Goal: Information Seeking & Learning: Learn about a topic

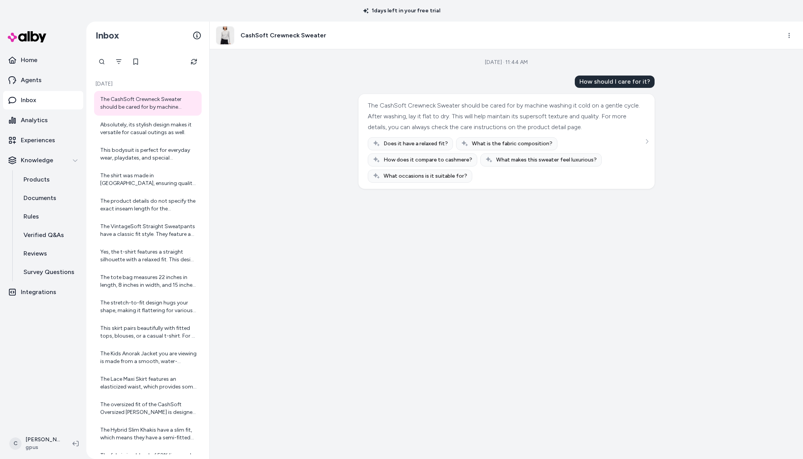
click at [38, 445] on html "1 days left in your free trial Home Agents Inbox Analytics Experiences Knowledg…" at bounding box center [401, 229] width 803 height 459
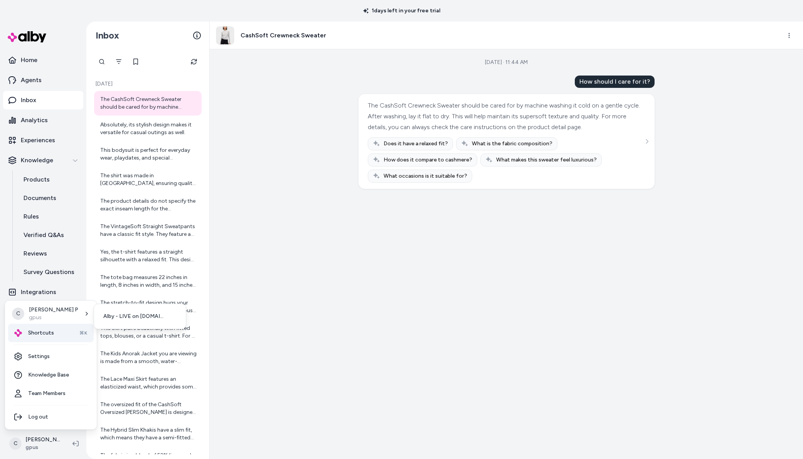
click at [54, 324] on div "Shortcuts ⌘K" at bounding box center [51, 333] width 86 height 18
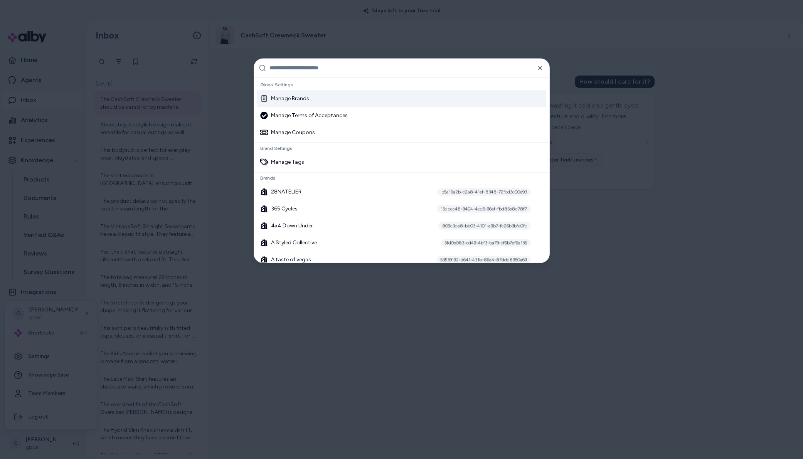
click at [55, 330] on div at bounding box center [401, 229] width 803 height 459
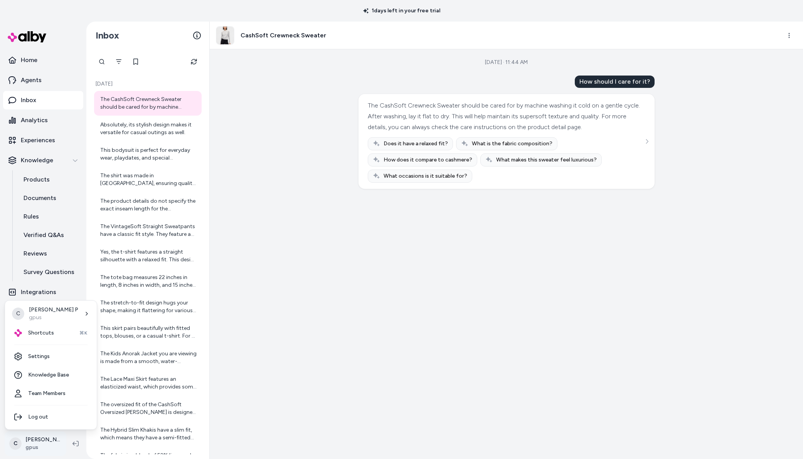
click at [34, 449] on html "1 days left in your free trial Home Agents Inbox Analytics Experiences Knowledg…" at bounding box center [401, 229] width 803 height 459
click at [59, 324] on div "C Chris P gpus Shortcuts ⌘K Settings Knowledge Base Team Members Log out" at bounding box center [51, 364] width 92 height 129
click at [34, 450] on html "1 days left in your free trial Home Agents Inbox Analytics Experiences Knowledg…" at bounding box center [401, 229] width 803 height 459
click at [49, 327] on div "Shortcuts ⌘K" at bounding box center [51, 333] width 86 height 18
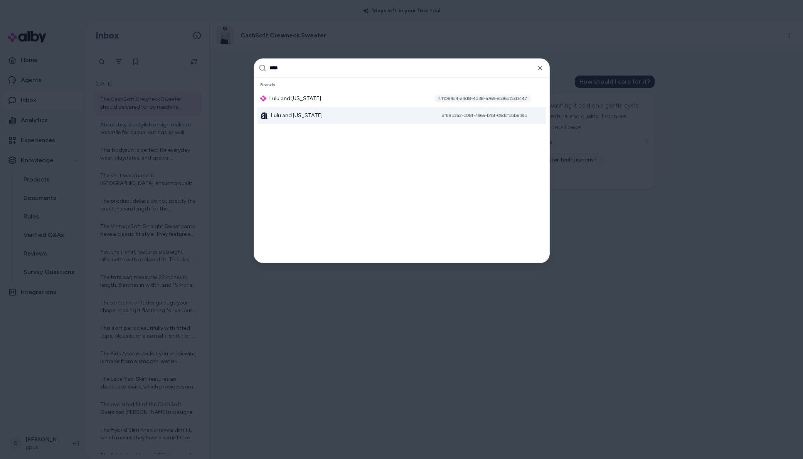
type input "****"
click at [307, 114] on span "Lulu and [US_STATE]" at bounding box center [297, 115] width 52 height 8
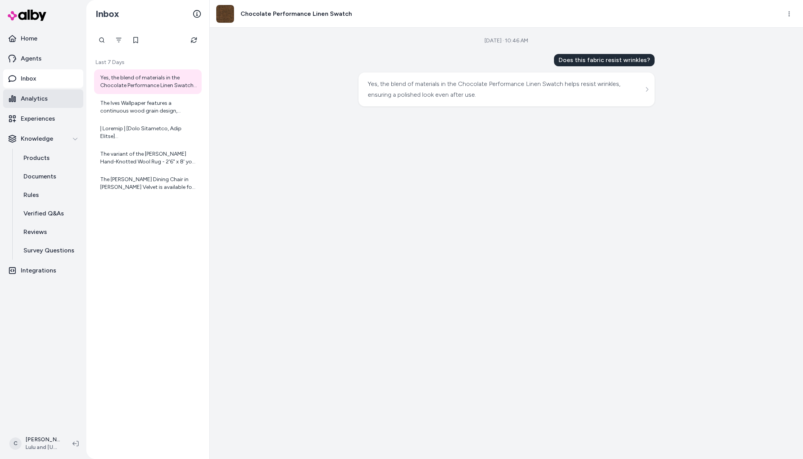
click at [49, 95] on link "Analytics" at bounding box center [43, 98] width 80 height 18
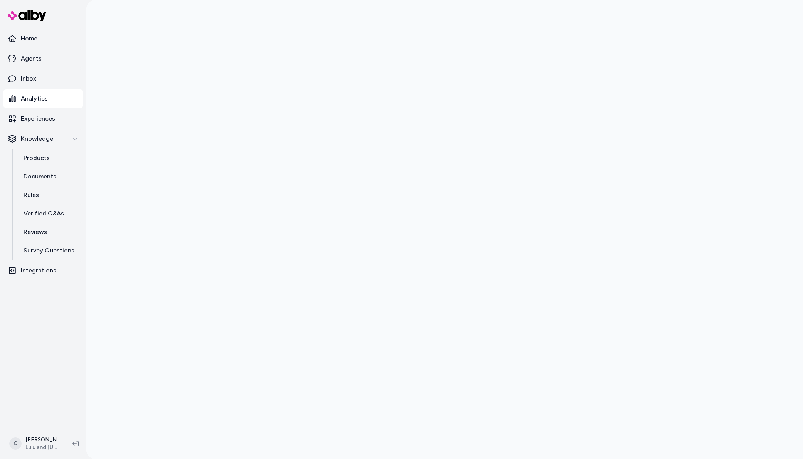
click at [165, 311] on div at bounding box center [444, 229] width 716 height 459
click at [57, 117] on link "Experiences" at bounding box center [43, 118] width 80 height 18
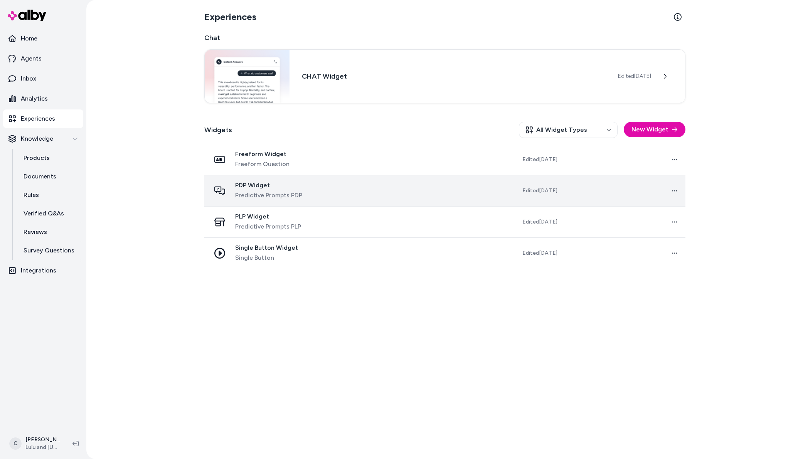
click at [314, 189] on div "PDP Widget Predictive Prompts PDP" at bounding box center [273, 190] width 126 height 18
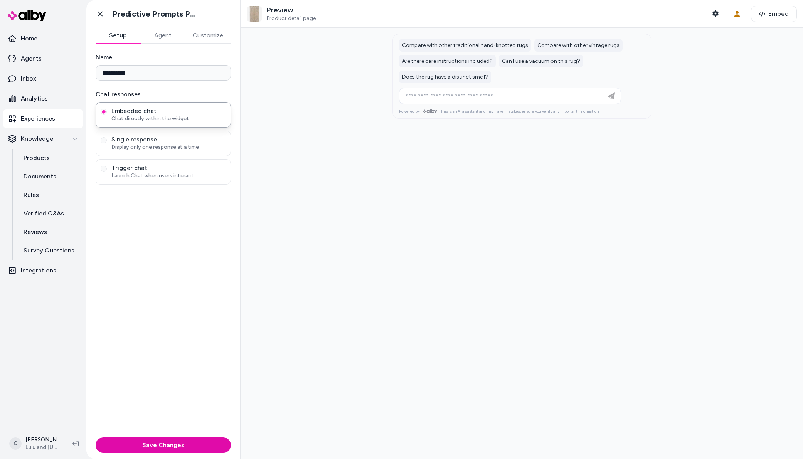
click at [210, 39] on button "Customize" at bounding box center [208, 35] width 46 height 15
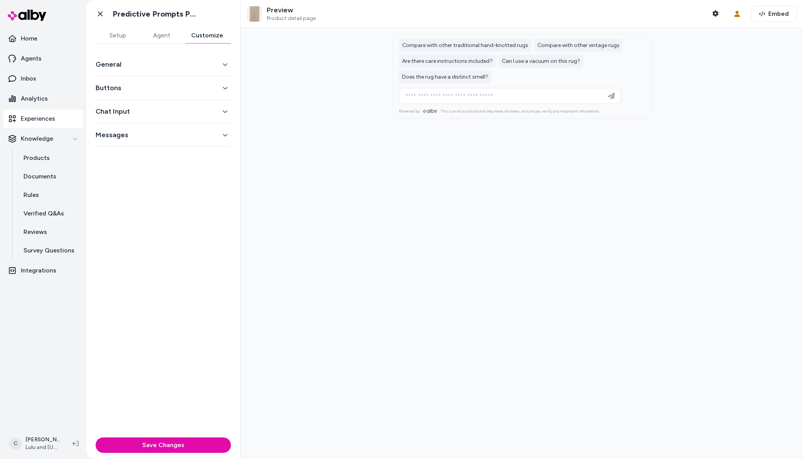
click at [168, 62] on button "General" at bounding box center [163, 64] width 135 height 11
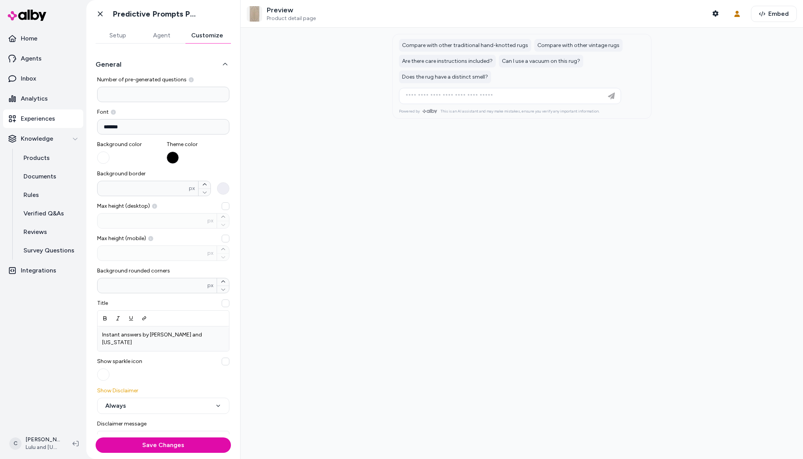
click at [460, 212] on div at bounding box center [521, 243] width 562 height 431
click at [420, 250] on div at bounding box center [521, 243] width 562 height 431
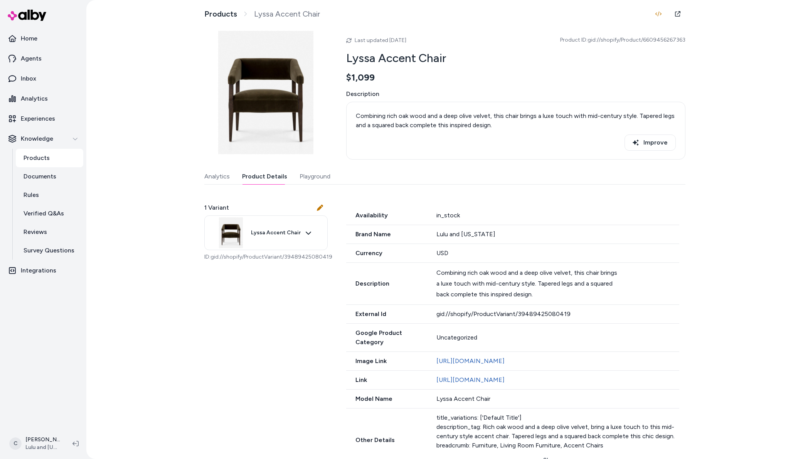
click at [260, 181] on button "Product Details" at bounding box center [264, 176] width 45 height 15
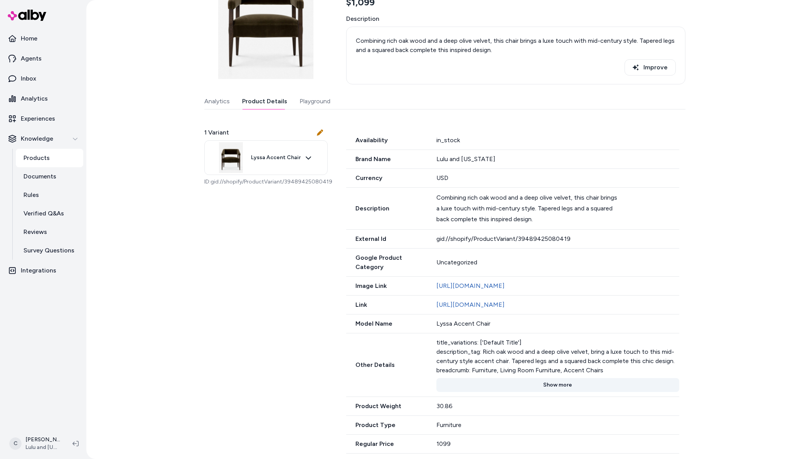
scroll to position [114, 0]
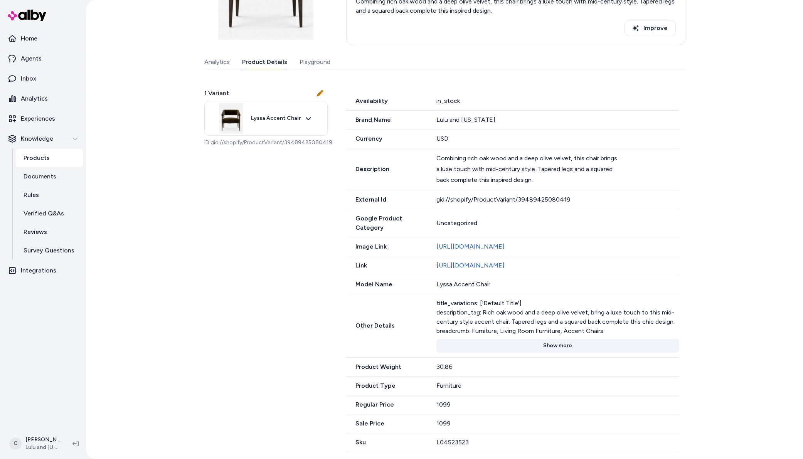
click at [569, 353] on button "Show more" at bounding box center [557, 346] width 242 height 14
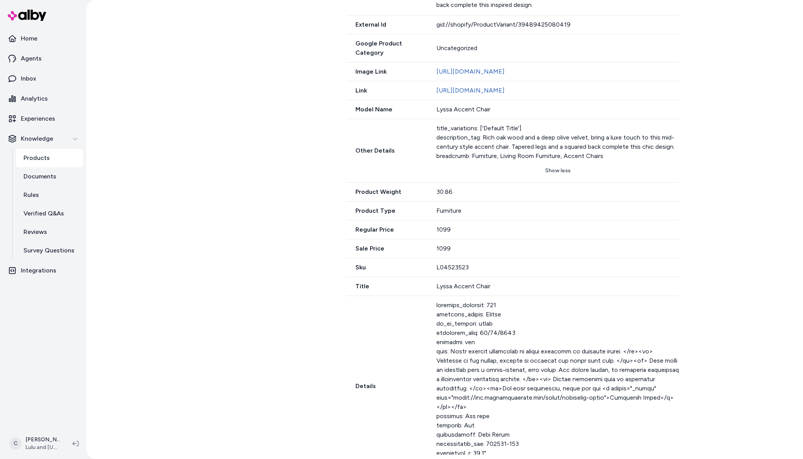
scroll to position [323, 0]
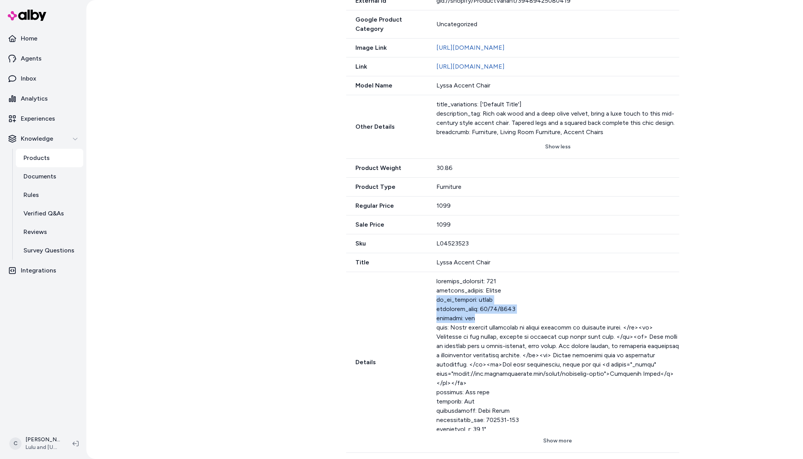
drag, startPoint x: 486, startPoint y: 319, endPoint x: 422, endPoint y: 298, distance: 67.6
click at [422, 298] on div "Details Show more" at bounding box center [512, 362] width 333 height 181
click at [544, 441] on button "Show more" at bounding box center [557, 441] width 242 height 14
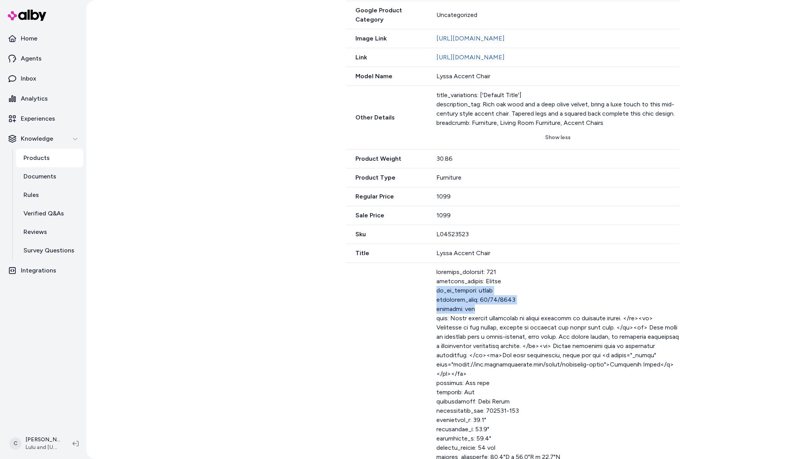
scroll to position [328, 0]
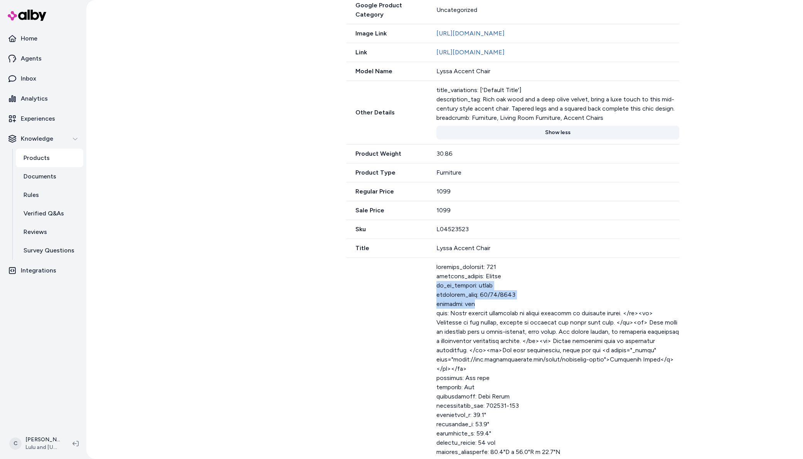
click at [541, 139] on button "Show less" at bounding box center [557, 133] width 242 height 14
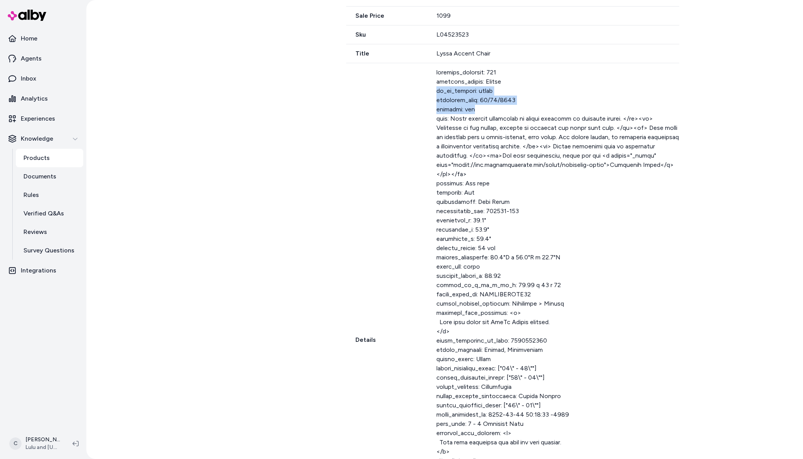
scroll to position [545, 0]
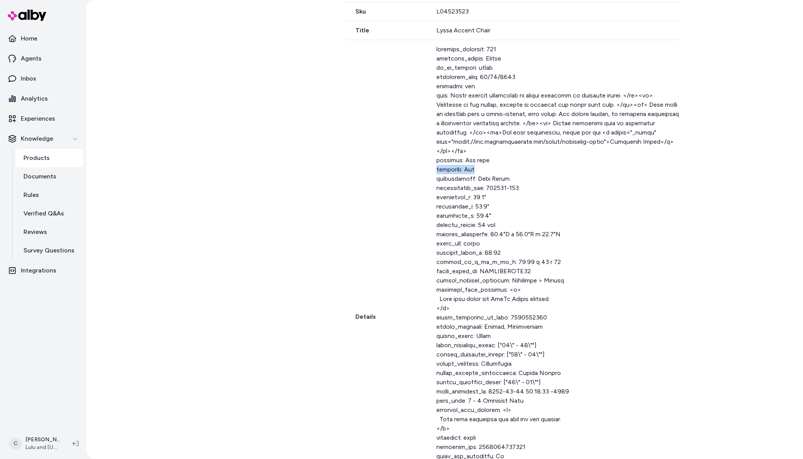
drag, startPoint x: 470, startPoint y: 179, endPoint x: 434, endPoint y: 175, distance: 36.8
click at [434, 175] on div "Details Show less" at bounding box center [512, 317] width 333 height 554
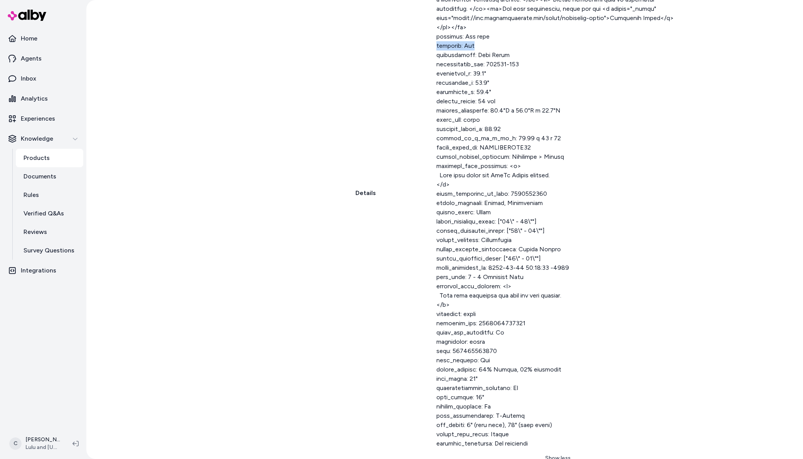
scroll to position [696, 0]
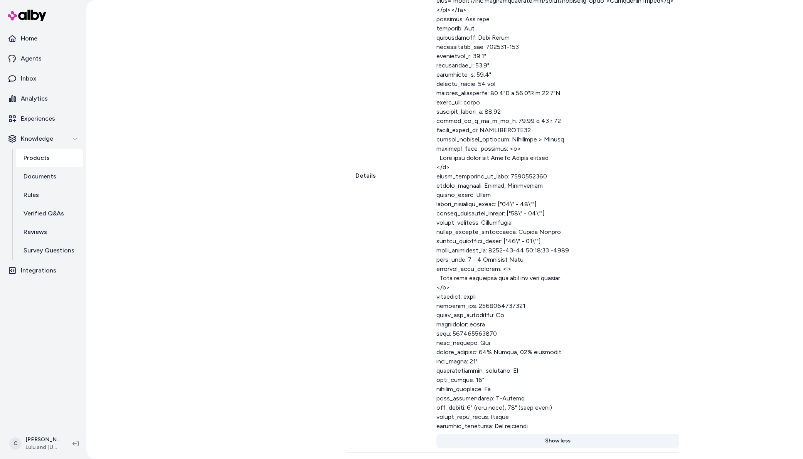
click at [550, 443] on button "Show less" at bounding box center [557, 441] width 242 height 14
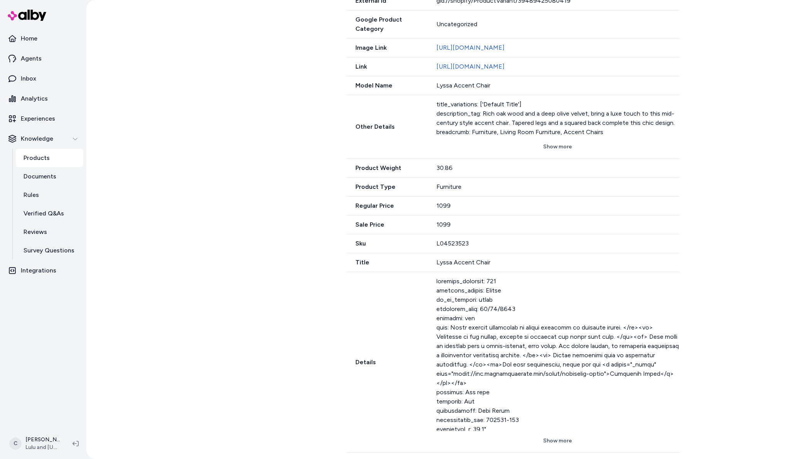
scroll to position [323, 0]
click at [556, 437] on button "Show more" at bounding box center [557, 441] width 242 height 14
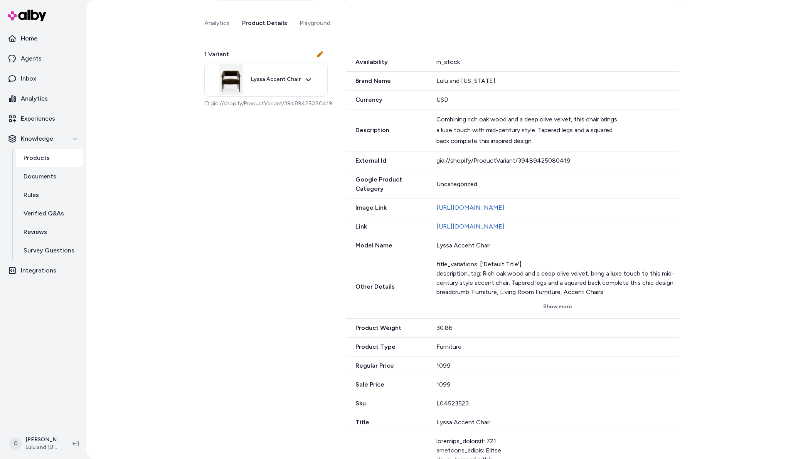
scroll to position [0, 0]
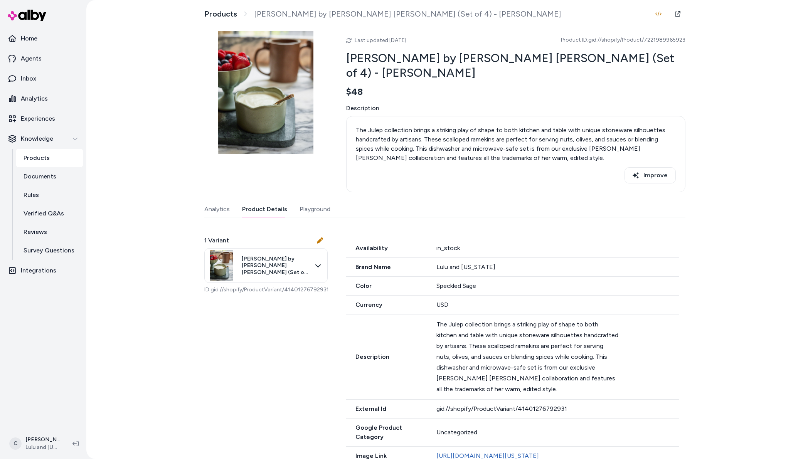
click at [44, 58] on link "Agents" at bounding box center [43, 58] width 80 height 18
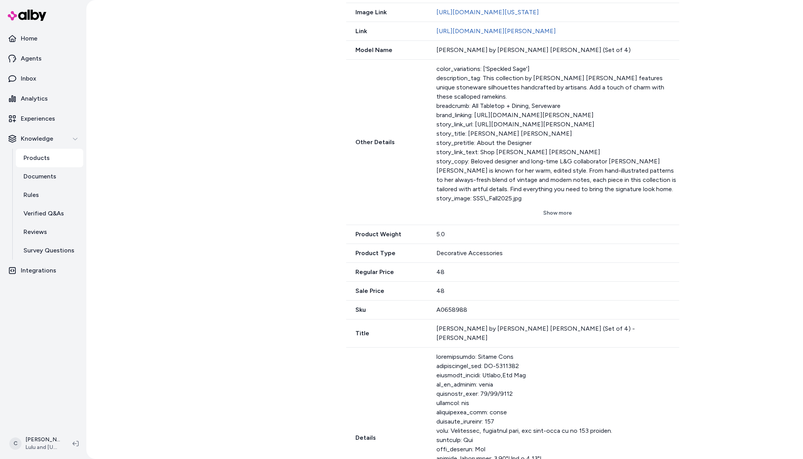
scroll to position [479, 0]
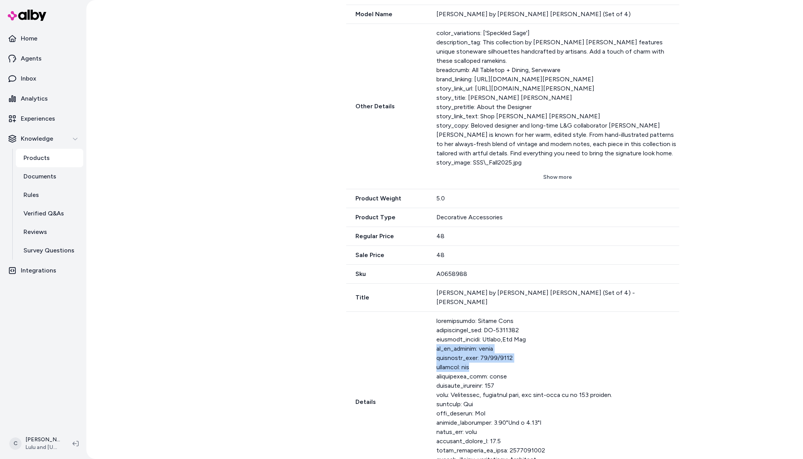
drag, startPoint x: 473, startPoint y: 390, endPoint x: 432, endPoint y: 375, distance: 43.4
click at [432, 375] on div "Details Show more" at bounding box center [512, 402] width 333 height 181
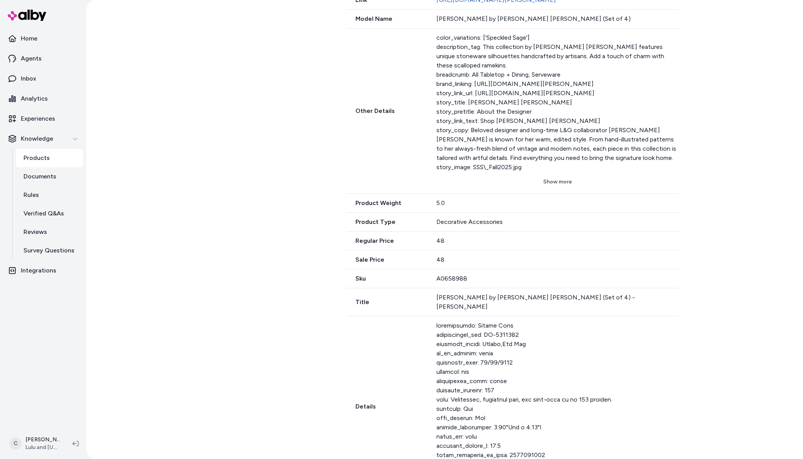
click at [481, 390] on div at bounding box center [557, 398] width 242 height 154
drag, startPoint x: 484, startPoint y: 394, endPoint x: 434, endPoint y: 373, distance: 53.8
click at [436, 373] on div at bounding box center [557, 398] width 242 height 154
click at [482, 394] on div at bounding box center [557, 398] width 242 height 154
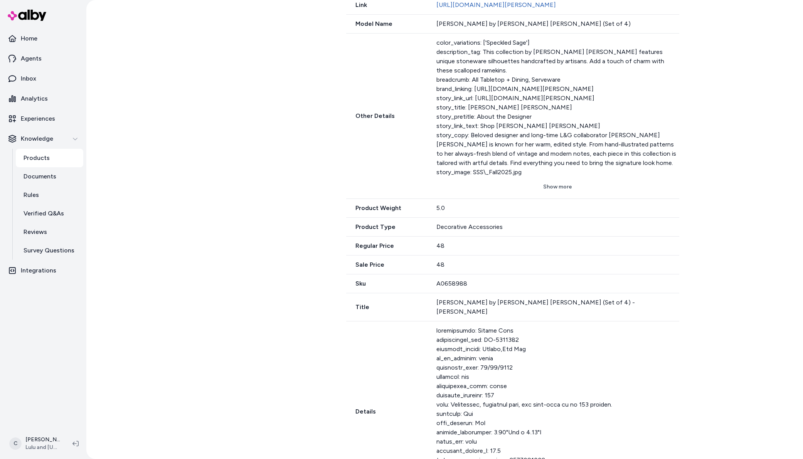
click at [491, 398] on div at bounding box center [557, 403] width 242 height 154
drag, startPoint x: 781, startPoint y: 354, endPoint x: 782, endPoint y: 360, distance: 5.4
click at [781, 354] on div "Products Julep Ramekin by Sarah Sherman Samuel (Set of 4) - Speckled Sage Last …" at bounding box center [444, 229] width 716 height 459
drag, startPoint x: 698, startPoint y: 200, endPoint x: 711, endPoint y: 193, distance: 14.8
click at [699, 200] on div "Products Julep Ramekin by Sarah Sherman Samuel (Set of 4) - Speckled Sage Last …" at bounding box center [444, 229] width 716 height 459
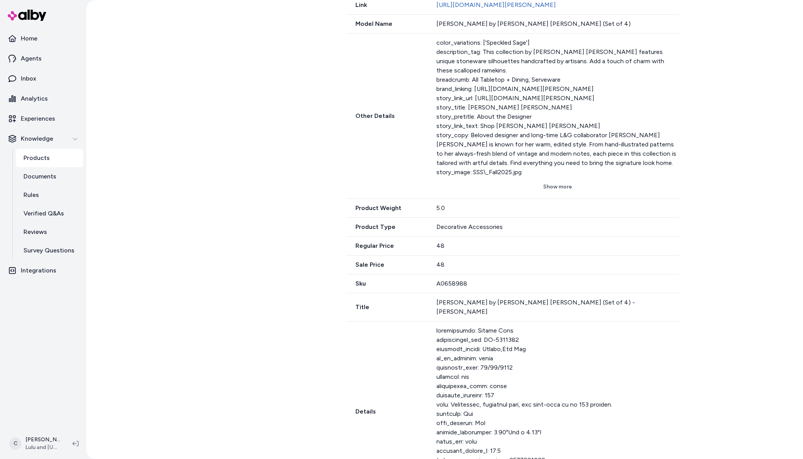
click at [754, 263] on div "Products Julep Ramekin by Sarah Sherman Samuel (Set of 4) - Speckled Sage Last …" at bounding box center [444, 229] width 716 height 459
click at [560, 194] on button "Show more" at bounding box center [557, 187] width 242 height 14
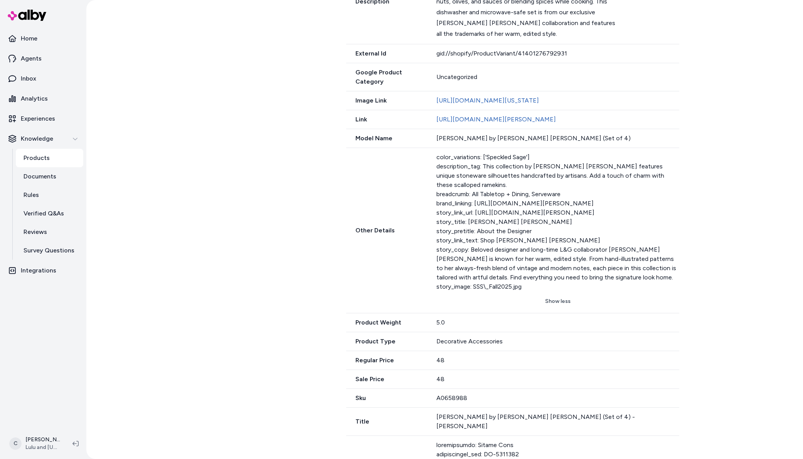
scroll to position [187, 0]
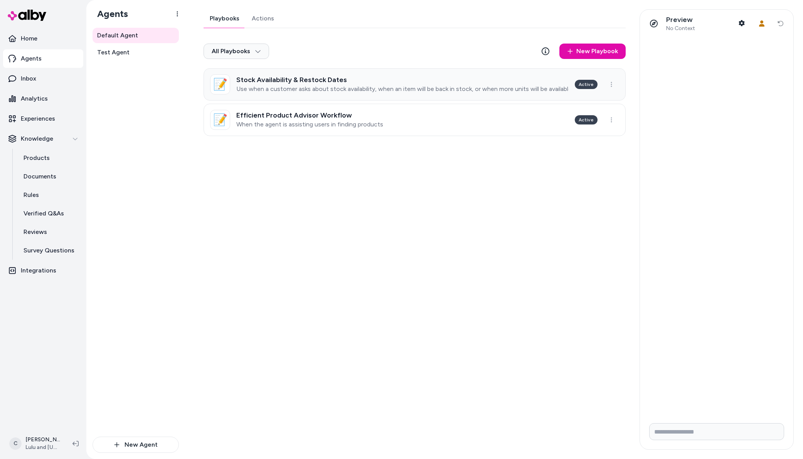
click at [341, 84] on div "Stock Availability & Restock Dates Use when a customer asks about stock availab…" at bounding box center [402, 84] width 332 height 17
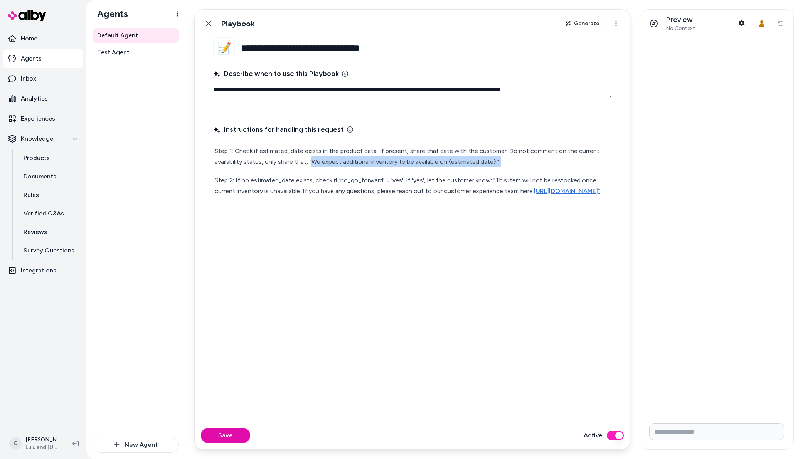
drag, startPoint x: 311, startPoint y: 162, endPoint x: 492, endPoint y: 170, distance: 180.5
click at [492, 170] on div "Step 1: Check if estimated_date exists in the product data. If present, share t…" at bounding box center [412, 171] width 398 height 54
click at [539, 166] on p "Step 1: Check if estimated_date exists in the product data. If present, share t…" at bounding box center [412, 157] width 395 height 22
click at [510, 160] on p "Step 1: Check if estimated_date exists in the product data. If present, share t…" at bounding box center [412, 157] width 395 height 22
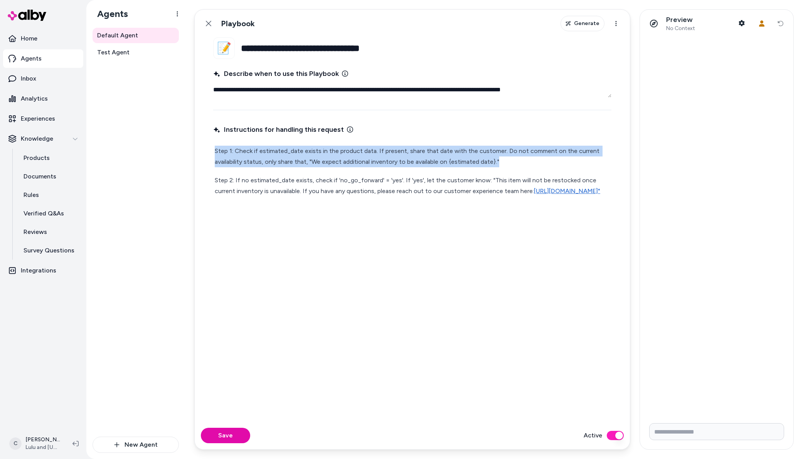
drag, startPoint x: 505, startPoint y: 162, endPoint x: 200, endPoint y: 150, distance: 305.0
click at [200, 150] on fieldset "**********" at bounding box center [412, 229] width 435 height 384
type textarea "*"
click at [315, 162] on p "Step 1: Check if estimated_date exists in the product data. If present, share t…" at bounding box center [412, 157] width 395 height 22
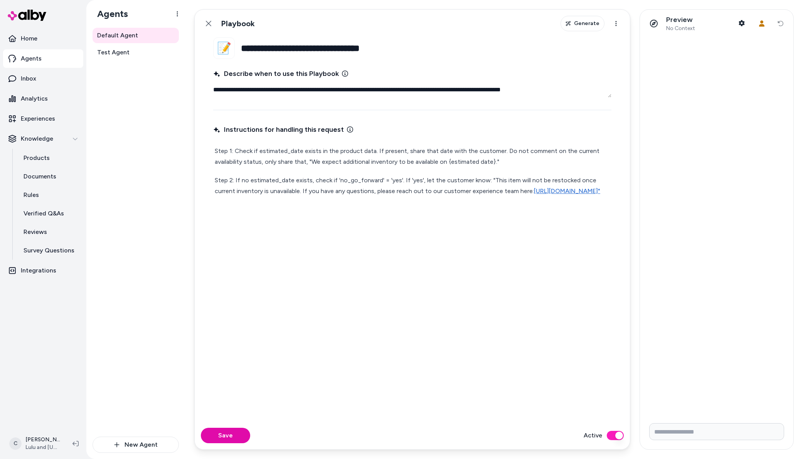
drag, startPoint x: 309, startPoint y: 160, endPoint x: 499, endPoint y: 164, distance: 189.2
click at [477, 170] on div "Step 1: Check if estimated_date exists in the product data. If present, share t…" at bounding box center [412, 171] width 398 height 54
drag, startPoint x: 502, startPoint y: 163, endPoint x: 311, endPoint y: 163, distance: 190.7
click at [311, 163] on p "Step 1: Check if estimated_date exists in the product data. If present, share t…" at bounding box center [412, 157] width 395 height 22
click at [528, 162] on p "Step 1: Check if estimated_date exists in the product data. If present, share t…" at bounding box center [412, 157] width 395 height 22
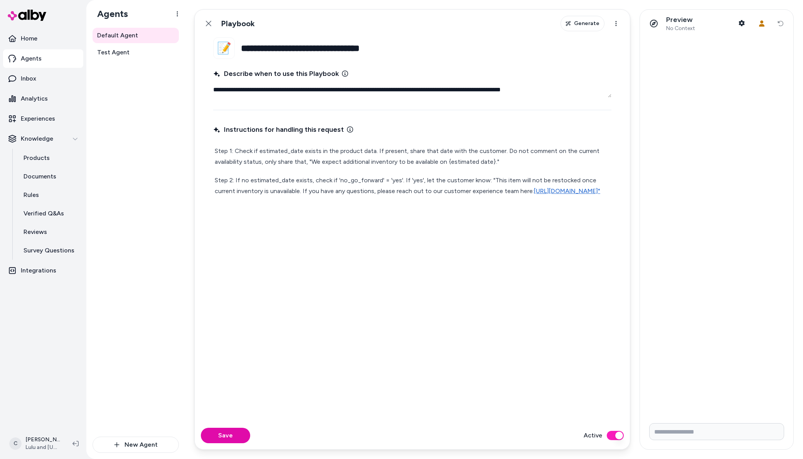
drag, startPoint x: 486, startPoint y: 179, endPoint x: 502, endPoint y: 202, distance: 28.7
click at [502, 197] on p "Step 2: If no estimated_date exists, check if 'no_go_forward' = 'yes'. If 'yes'…" at bounding box center [412, 186] width 395 height 22
click at [375, 191] on p "Step 2: If no estimated_date exists, check if 'no_go_forward' = 'yes'. If 'yes'…" at bounding box center [412, 186] width 395 height 22
drag, startPoint x: 373, startPoint y: 191, endPoint x: 302, endPoint y: 193, distance: 70.9
click at [302, 193] on p "Step 2: If no estimated_date exists, check if 'no_go_forward' = 'yes'. If 'yes'…" at bounding box center [412, 186] width 395 height 22
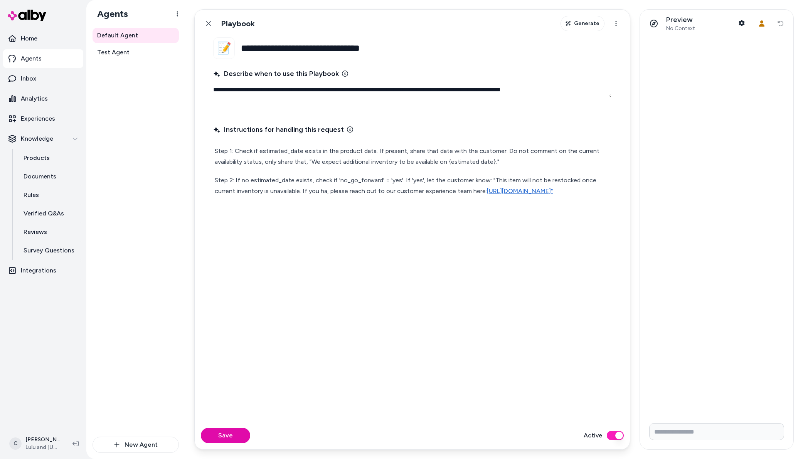
drag, startPoint x: 348, startPoint y: 211, endPoint x: 342, endPoint y: 199, distance: 12.8
click at [348, 211] on div "Instructions for handling this request Step 1: Check if estimated_date exists i…" at bounding box center [412, 268] width 398 height 290
click at [510, 190] on p "Step 2: If no estimated_date exists, check if 'no_go_forward' = 'yes'. If 'yes'…" at bounding box center [412, 186] width 395 height 22
click at [540, 195] on link "https://luluandgeorgiahelp.zendesk.com/hc/en-us/requests/new"" at bounding box center [573, 190] width 66 height 7
drag, startPoint x: 486, startPoint y: 178, endPoint x: 499, endPoint y: 202, distance: 26.9
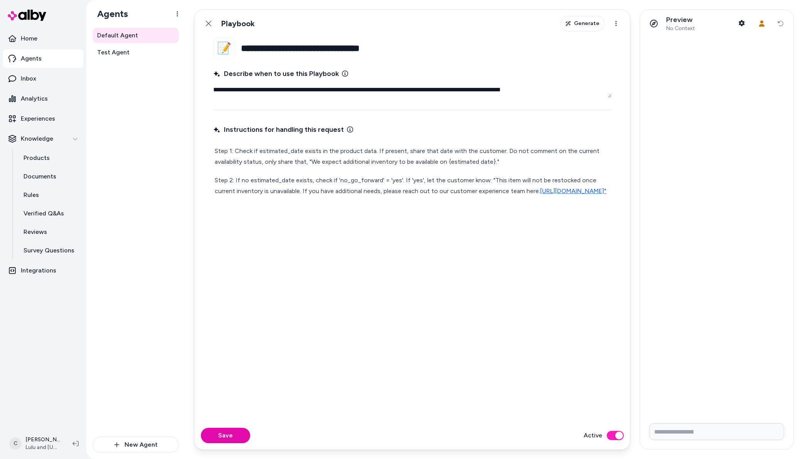
click at [499, 197] on p "Step 2: If no estimated_date exists, check if 'no_go_forward' = 'yes'. If 'yes'…" at bounding box center [412, 186] width 395 height 22
click at [259, 190] on p "Step 2: If no estimated_date exists, check if 'no_go_forward' = 'yes'. If 'yes'…" at bounding box center [412, 186] width 395 height 22
click at [641, 202] on div at bounding box center [716, 227] width 153 height 380
click at [145, 369] on div "Default Agent Test Agent" at bounding box center [135, 232] width 86 height 409
click at [710, 210] on div at bounding box center [716, 227] width 153 height 380
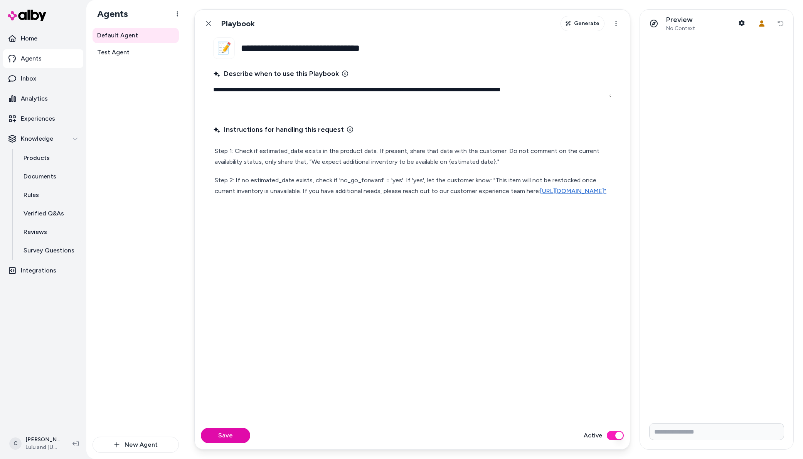
click at [39, 445] on html "**********" at bounding box center [401, 229] width 803 height 459
click at [62, 356] on link "Settings" at bounding box center [51, 356] width 86 height 18
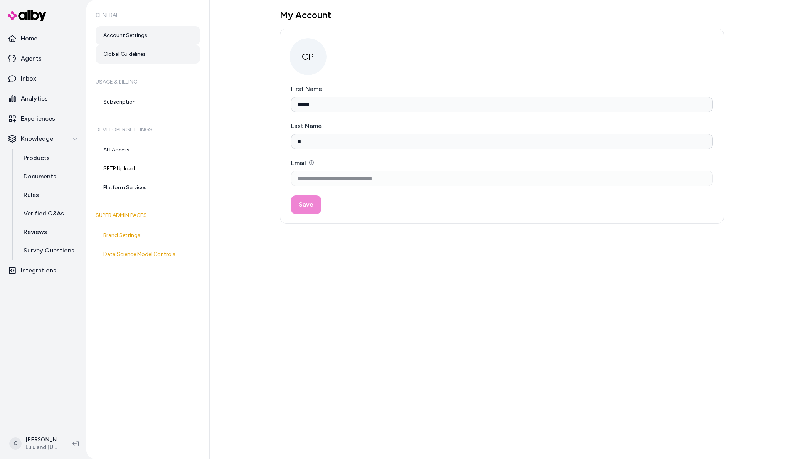
click at [123, 62] on link "Global Guidelines" at bounding box center [148, 54] width 104 height 18
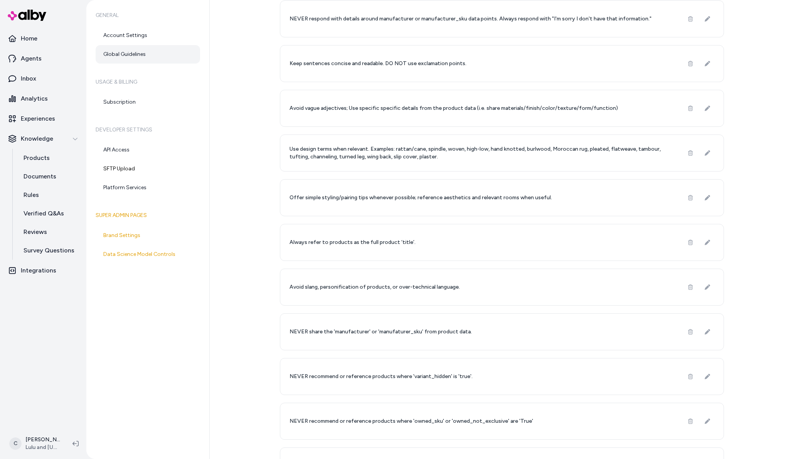
scroll to position [107, 0]
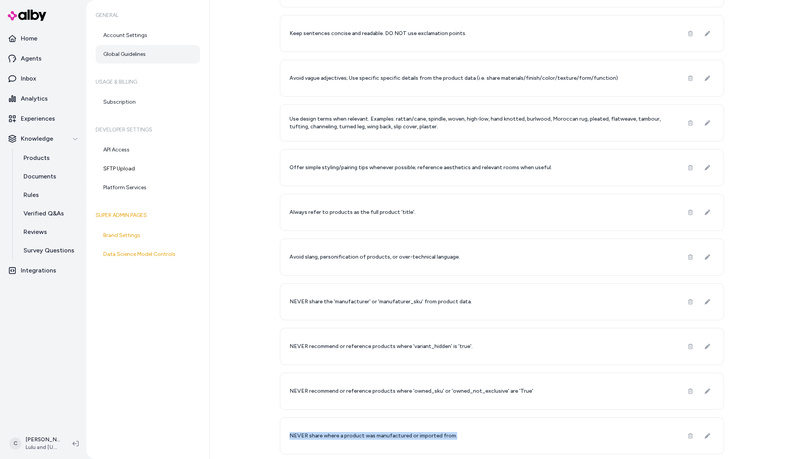
drag, startPoint x: 466, startPoint y: 434, endPoint x: 284, endPoint y: 432, distance: 181.9
click at [284, 432] on div "NEVER share where a product was manufactured or imported from." at bounding box center [502, 435] width 444 height 37
click at [162, 337] on div "General Account Settings Global Guidelines Usage & Billing Subscription Develop…" at bounding box center [147, 229] width 123 height 459
drag, startPoint x: 452, startPoint y: 440, endPoint x: 293, endPoint y: 431, distance: 159.0
click at [293, 431] on div "NEVER share where a product was manufactured or imported from." at bounding box center [502, 435] width 444 height 37
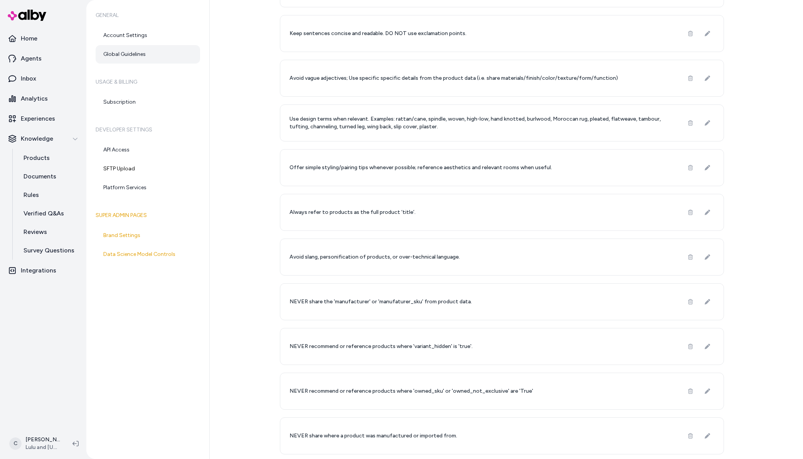
drag, startPoint x: 195, startPoint y: 352, endPoint x: 199, endPoint y: 358, distance: 6.6
click at [195, 353] on div "General Account Settings Global Guidelines Usage & Billing Subscription Develop…" at bounding box center [147, 229] width 123 height 459
click at [55, 163] on link "Products" at bounding box center [49, 158] width 67 height 18
drag, startPoint x: 489, startPoint y: 345, endPoint x: 283, endPoint y: 340, distance: 206.2
click at [283, 340] on div "NEVER recommend or reference products where 'variant_hidden' is 'true'." at bounding box center [502, 346] width 444 height 37
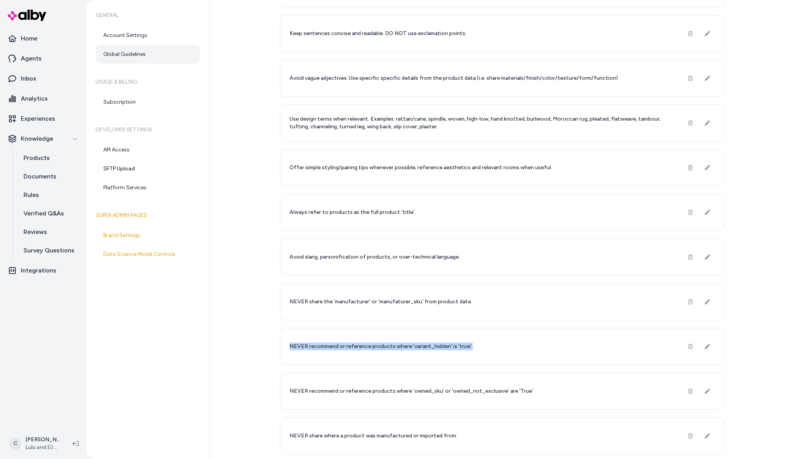
click at [249, 351] on div "Global Guidelines New Global Guideline Learn More NEVER respond to, translate, …" at bounding box center [506, 229] width 593 height 459
drag, startPoint x: 466, startPoint y: 354, endPoint x: 440, endPoint y: 348, distance: 26.8
click at [440, 348] on div "NEVER recommend or reference products where 'variant_hidden' is 'true'." at bounding box center [502, 346] width 444 height 37
click at [200, 383] on div "General Account Settings Global Guidelines Usage & Billing Subscription Develop…" at bounding box center [147, 229] width 123 height 459
click at [44, 198] on link "Rules" at bounding box center [49, 195] width 67 height 18
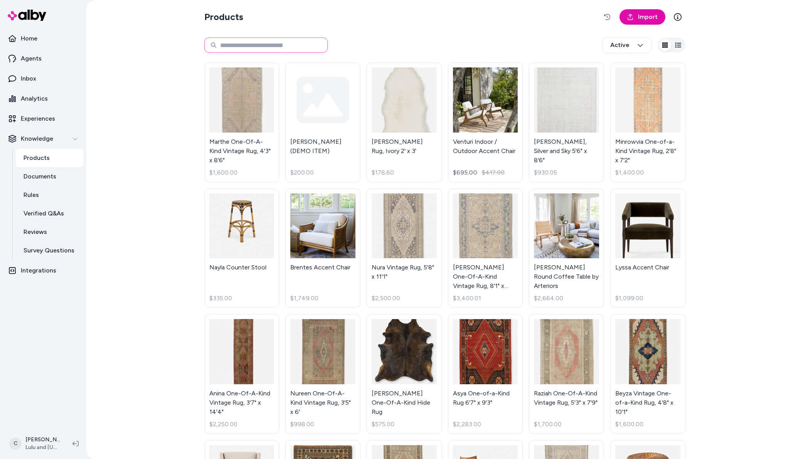
click at [242, 44] on input at bounding box center [265, 44] width 123 height 15
type input "*******"
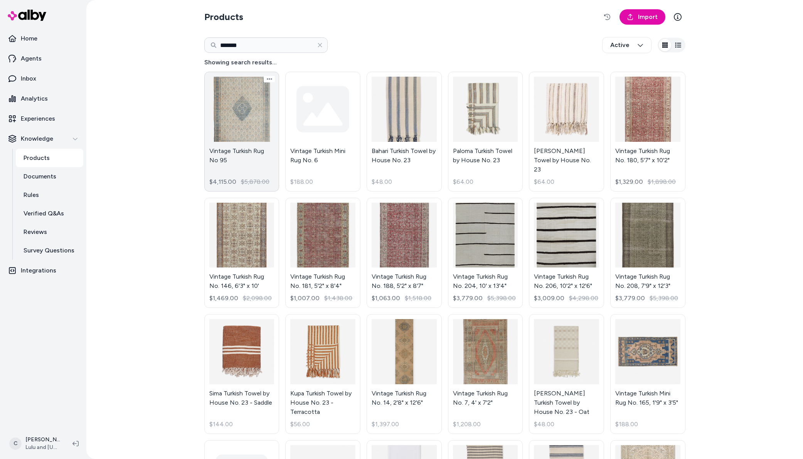
click at [252, 155] on link "Vintage Turkish Rug No 95 $4,115.00 $5,878.00" at bounding box center [241, 132] width 75 height 120
click at [243, 104] on link "Vintage Turkish Rug No 95 $4,115.00 $5,878.00" at bounding box center [241, 132] width 75 height 120
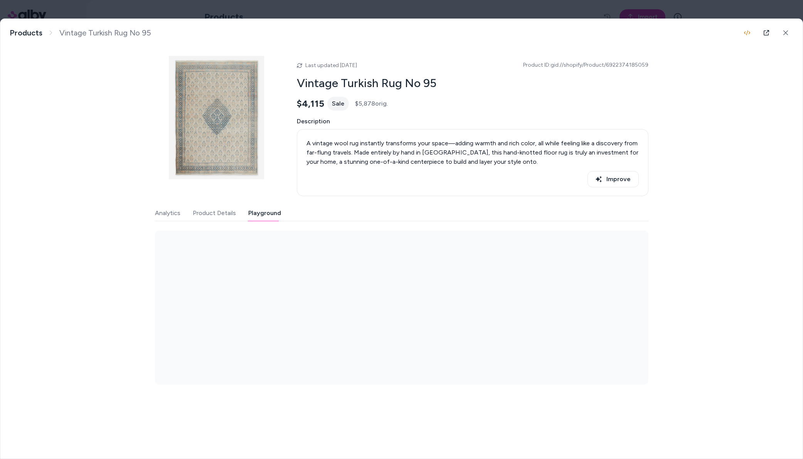
click at [269, 212] on button "Playground" at bounding box center [264, 212] width 33 height 15
click at [768, 32] on icon at bounding box center [765, 32] width 5 height 5
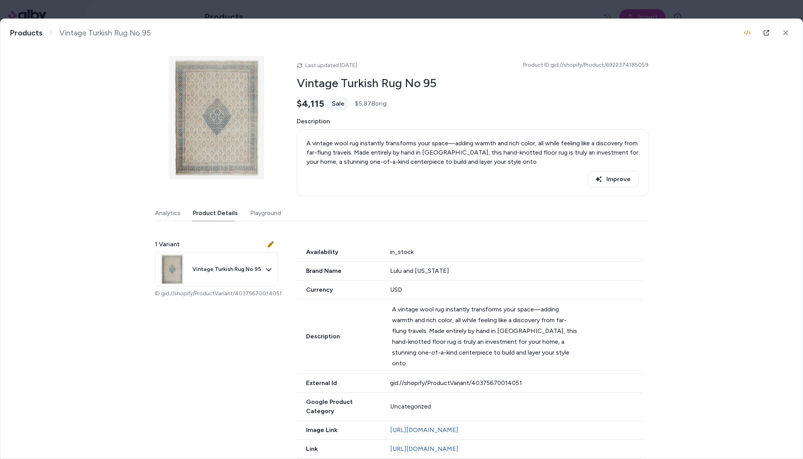
click at [217, 211] on button "Product Details" at bounding box center [215, 212] width 45 height 15
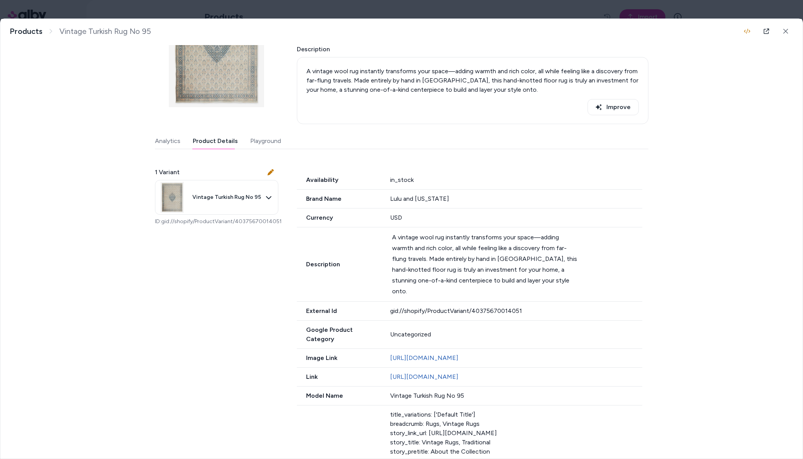
scroll to position [270, 0]
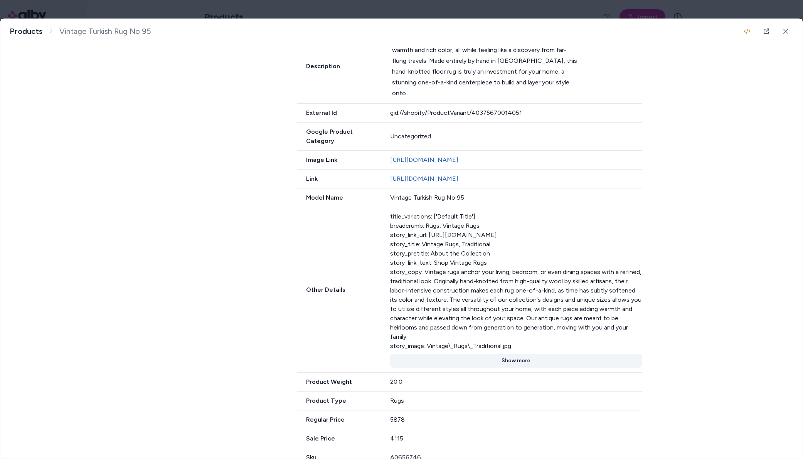
click at [512, 354] on button "Show more" at bounding box center [516, 361] width 252 height 14
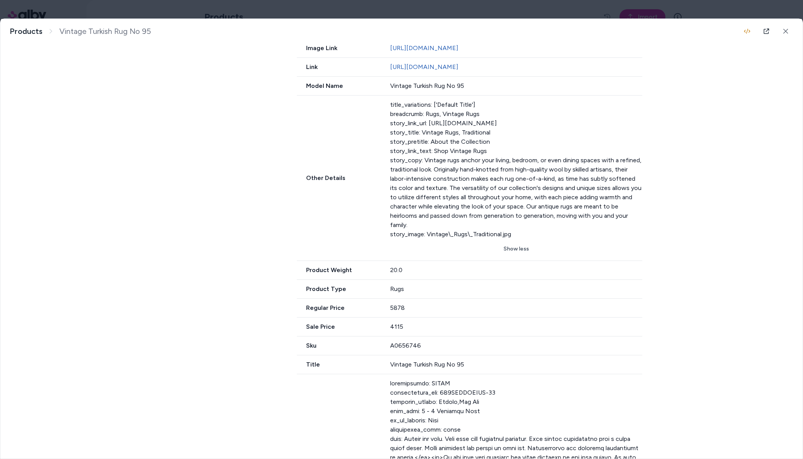
scroll to position [480, 0]
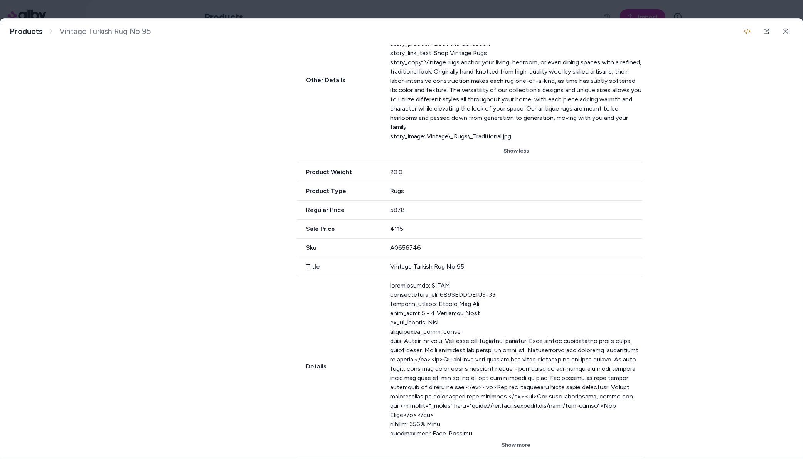
drag, startPoint x: 517, startPoint y: 430, endPoint x: 502, endPoint y: 388, distance: 45.5
click at [517, 438] on button "Show more" at bounding box center [516, 445] width 252 height 14
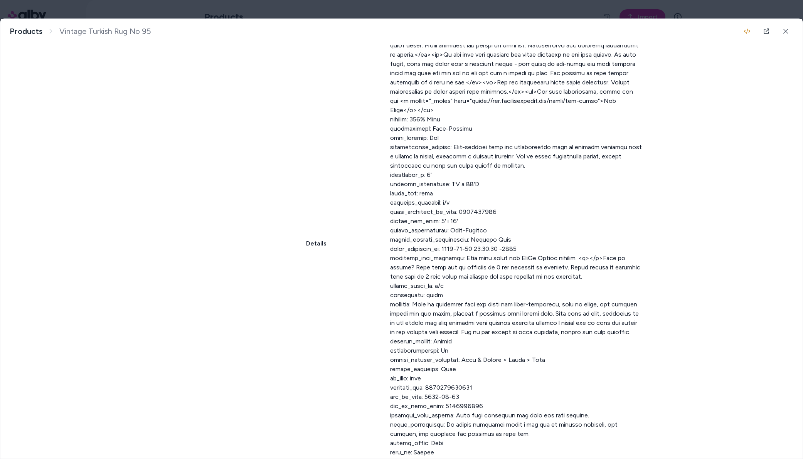
scroll to position [844, 0]
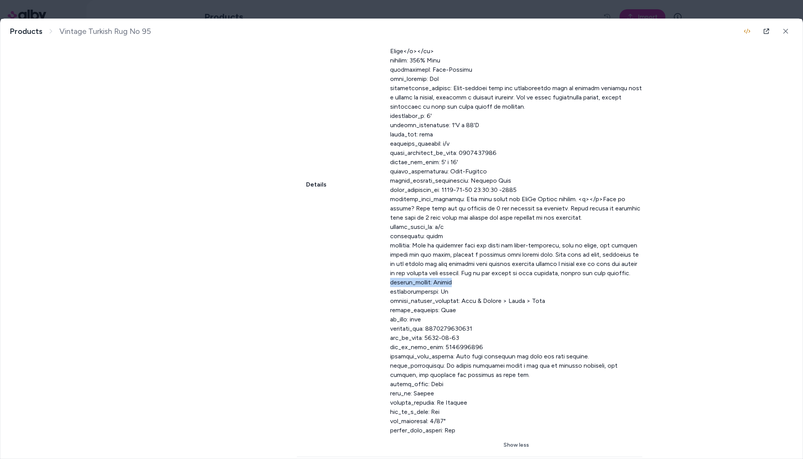
drag, startPoint x: 452, startPoint y: 272, endPoint x: 368, endPoint y: 273, distance: 84.4
click at [368, 273] on div "Details Show less" at bounding box center [469, 185] width 345 height 544
click at [465, 269] on div at bounding box center [516, 176] width 252 height 518
drag, startPoint x: 457, startPoint y: 274, endPoint x: 365, endPoint y: 269, distance: 93.0
click at [365, 269] on div "Details Show less" at bounding box center [469, 185] width 345 height 544
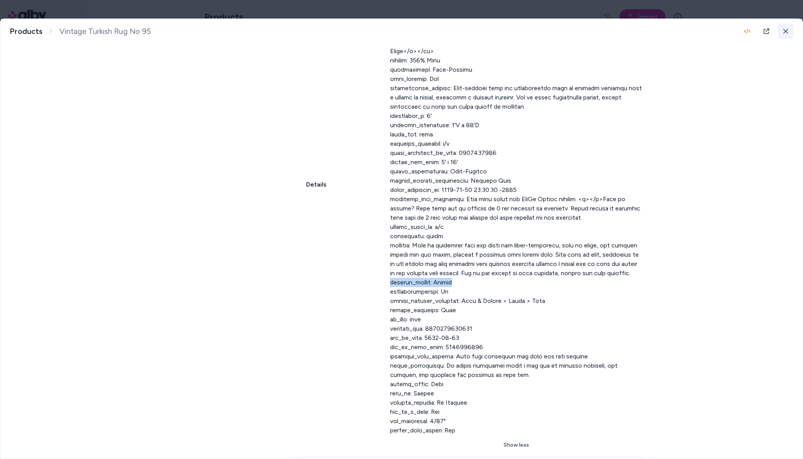
click at [783, 29] on icon at bounding box center [785, 31] width 5 height 5
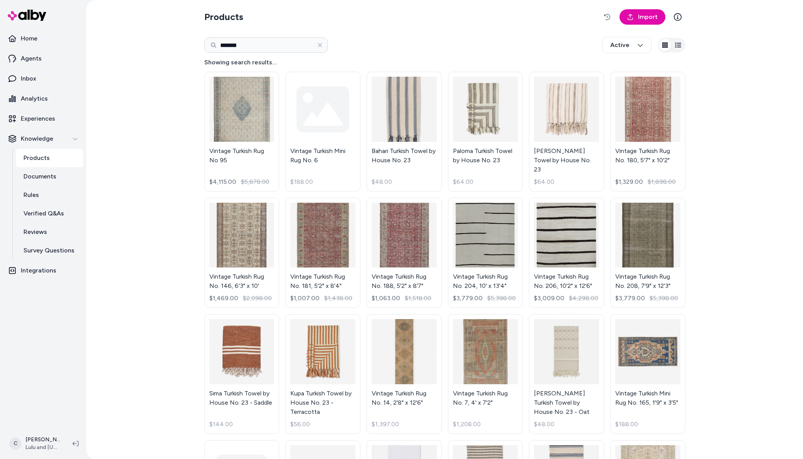
click at [178, 79] on div "Products Import ******* Active Showing search results... Vintage Turkish Rug No…" at bounding box center [444, 229] width 716 height 459
click at [46, 440] on html "Home Agents Inbox Analytics Experiences Knowledge Products Documents Rules Veri…" at bounding box center [401, 229] width 803 height 459
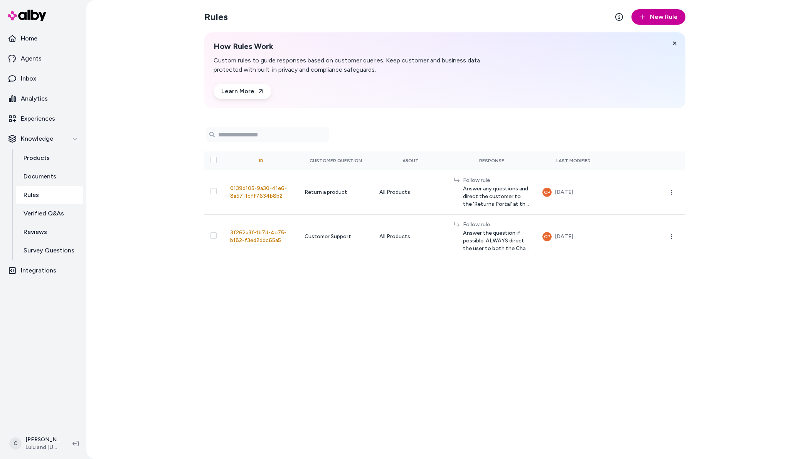
click at [672, 10] on button "New Rule" at bounding box center [658, 16] width 54 height 15
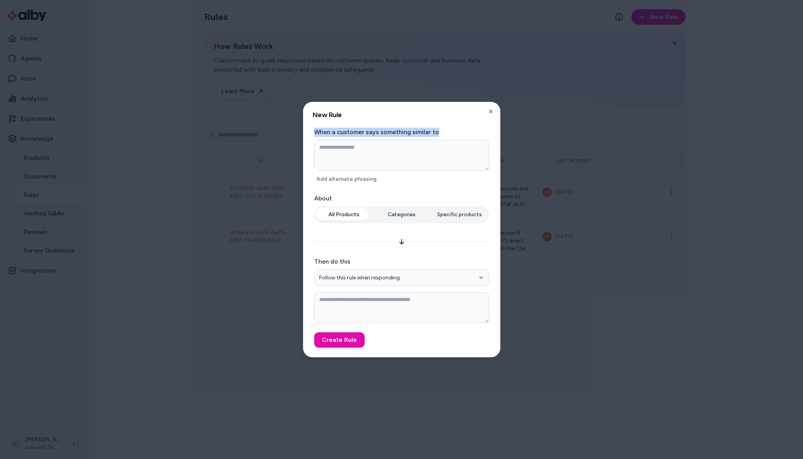
drag, startPoint x: 373, startPoint y: 133, endPoint x: 493, endPoint y: 129, distance: 120.3
click at [493, 129] on div "**********" at bounding box center [401, 229] width 197 height 255
click at [365, 305] on textarea at bounding box center [401, 307] width 175 height 31
click at [493, 113] on icon "button" at bounding box center [490, 111] width 6 height 6
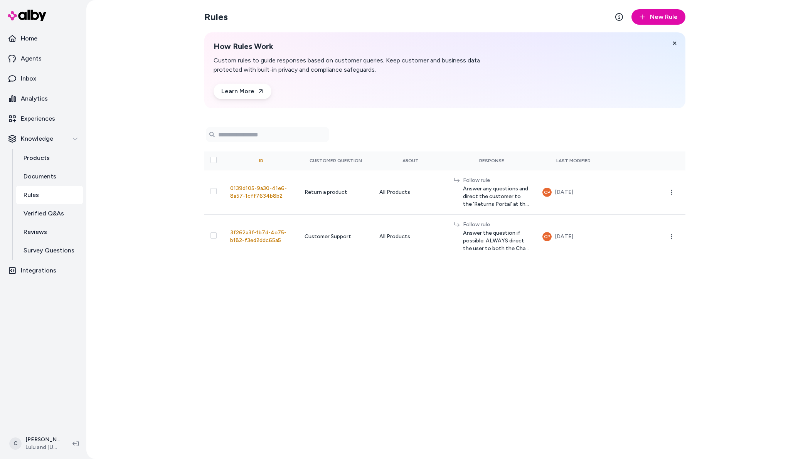
click at [396, 375] on div "Rules New Rule How Rules Work Custom rules to guide responses based on customer…" at bounding box center [444, 229] width 493 height 459
click at [661, 18] on span "New Rule" at bounding box center [664, 16] width 28 height 9
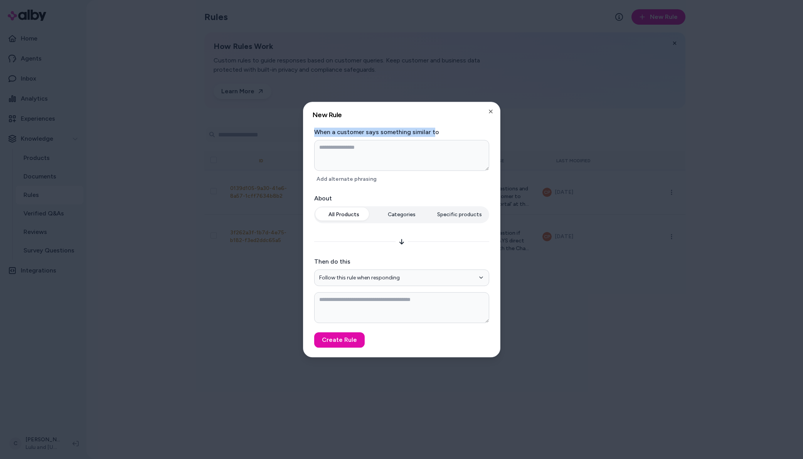
drag, startPoint x: 316, startPoint y: 130, endPoint x: 430, endPoint y: 131, distance: 113.7
click at [432, 133] on form "**********" at bounding box center [402, 238] width 178 height 220
drag, startPoint x: 353, startPoint y: 260, endPoint x: 314, endPoint y: 259, distance: 38.5
click at [314, 259] on label "Then do this" at bounding box center [401, 261] width 175 height 9
click at [364, 298] on textarea at bounding box center [401, 307] width 175 height 31
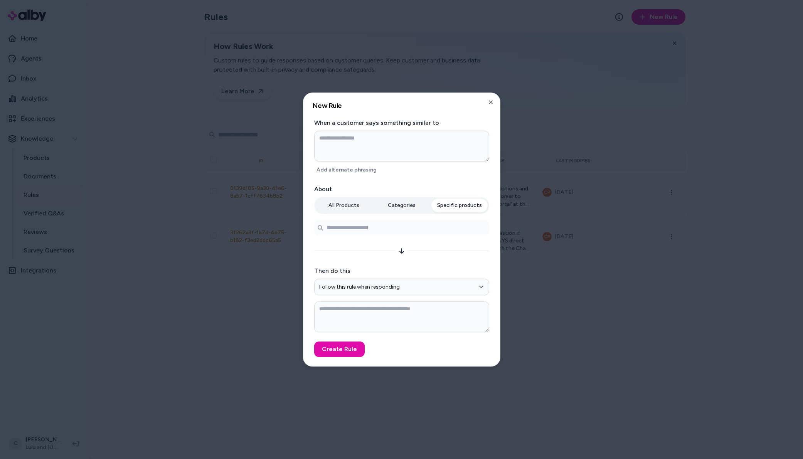
click at [474, 212] on button "Specific products" at bounding box center [459, 205] width 56 height 14
click at [381, 142] on textarea at bounding box center [401, 146] width 175 height 31
click at [489, 107] on h2 "New Rule" at bounding box center [402, 105] width 178 height 7
click at [491, 103] on icon "button" at bounding box center [490, 102] width 6 height 6
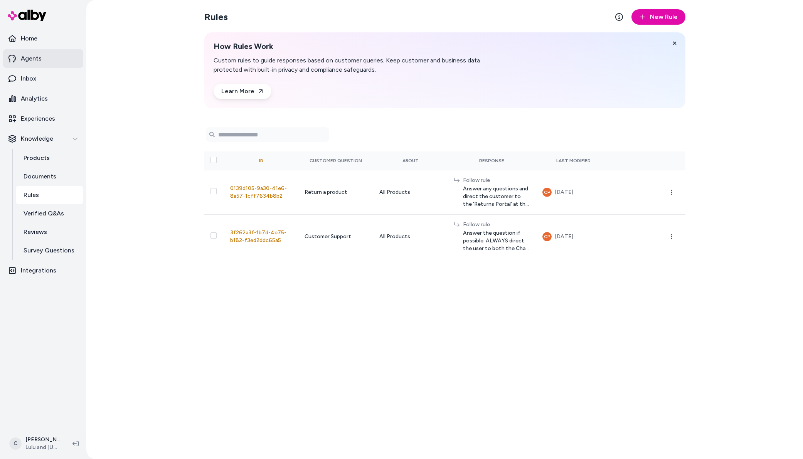
click at [37, 65] on link "Agents" at bounding box center [43, 58] width 80 height 18
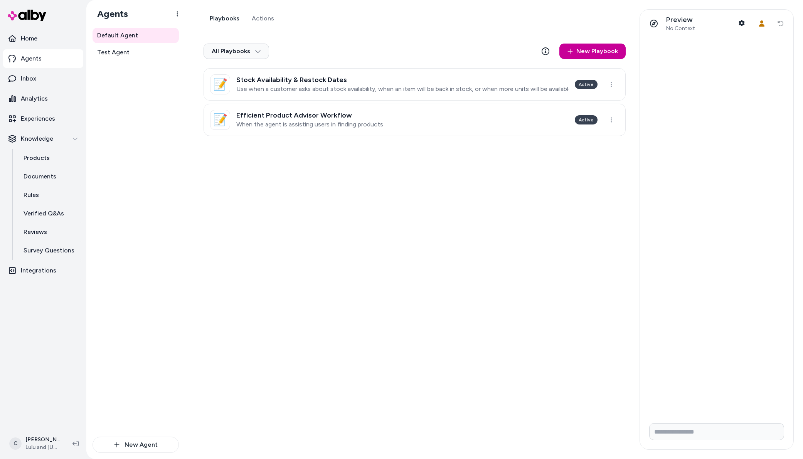
click at [610, 49] on link "New Playbook" at bounding box center [592, 51] width 66 height 15
click at [316, 86] on html "Home Agents Inbox Analytics Experiences Knowledge Products Documents Rules Veri…" at bounding box center [401, 229] width 803 height 459
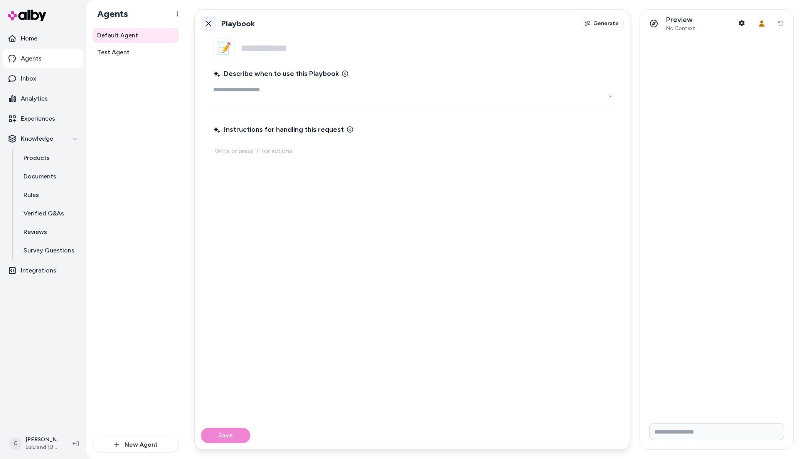
click at [203, 18] on link "Back" at bounding box center [208, 23] width 15 height 15
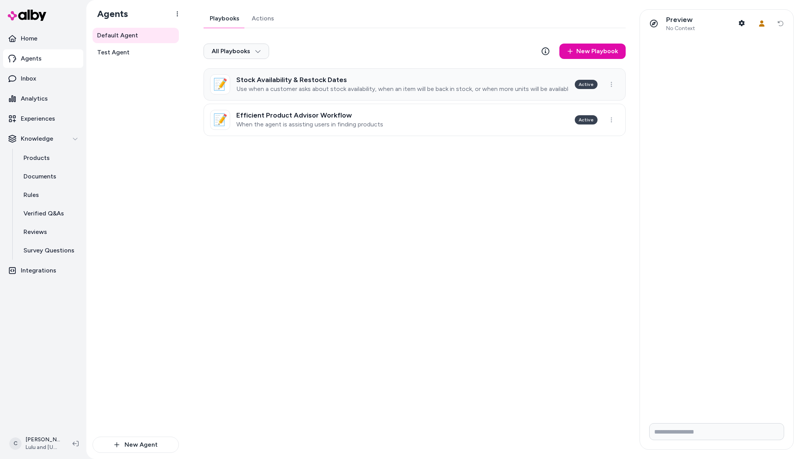
click at [282, 86] on p "Use when a customer asks about stock availability, when an item will be back in…" at bounding box center [402, 89] width 332 height 8
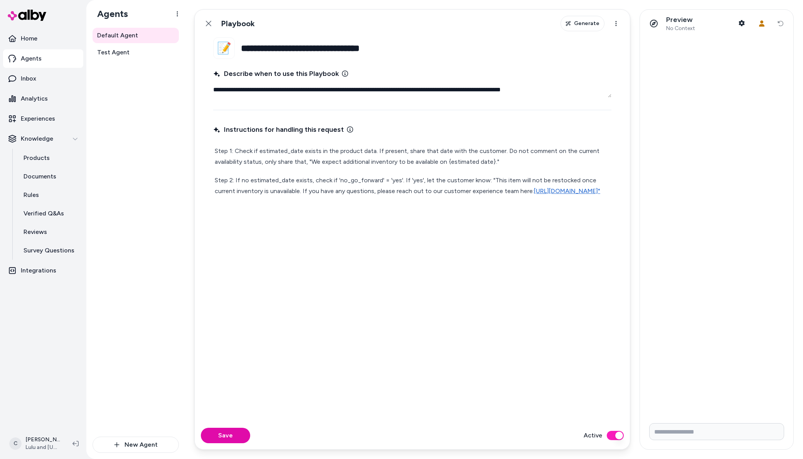
drag, startPoint x: 430, startPoint y: 211, endPoint x: 239, endPoint y: 153, distance: 199.1
click at [241, 153] on div "Instructions for handling this request Step 1: Check if estimated_date exists i…" at bounding box center [412, 268] width 398 height 290
click at [495, 189] on p "Step 2: If no estimated_date exists, check if 'no_go_forward' = 'yes'. If 'yes'…" at bounding box center [412, 186] width 395 height 22
click at [536, 195] on p "Step 2: If no estimated_date exists, check if 'no_go_forward' = 'yes'. If 'yes'…" at bounding box center [412, 186] width 395 height 22
click at [431, 212] on div "Instructions for handling this request Step 1: Check if estimated_date exists i…" at bounding box center [412, 268] width 398 height 290
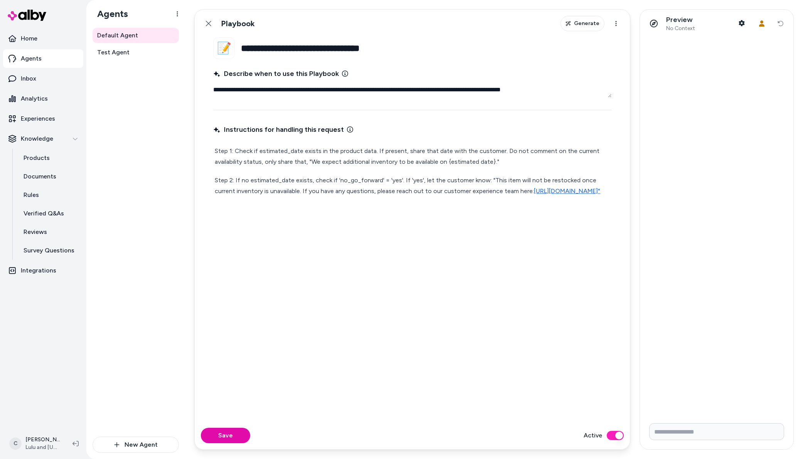
click at [418, 197] on p "Step 2: If no estimated_date exists, check if 'no_go_forward' = 'yes'. If 'yes'…" at bounding box center [412, 186] width 395 height 22
type textarea "*"
click at [281, 242] on div "Instructions for handling this request Step 1: Check if estimated_date exists i…" at bounding box center [412, 268] width 398 height 290
click at [131, 51] on link "Test Agent" at bounding box center [135, 52] width 86 height 15
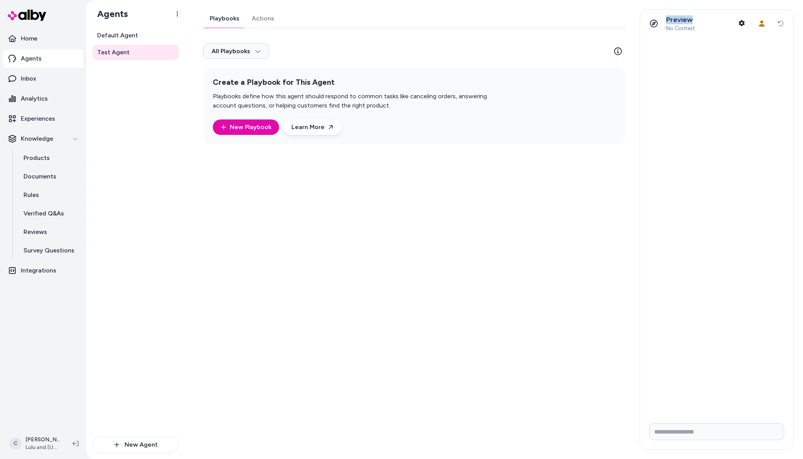
drag, startPoint x: 700, startPoint y: 20, endPoint x: 668, endPoint y: 14, distance: 32.1
click at [668, 14] on div "Preview No Context Shopper Context User Context Reset conversation" at bounding box center [716, 24] width 153 height 28
drag, startPoint x: 666, startPoint y: 17, endPoint x: 702, endPoint y: 33, distance: 39.8
click at [702, 33] on div "Preview No Context Shopper Context User Context Reset conversation" at bounding box center [716, 24] width 153 height 28
click at [741, 27] on button "Shopper Context" at bounding box center [741, 22] width 15 height 15
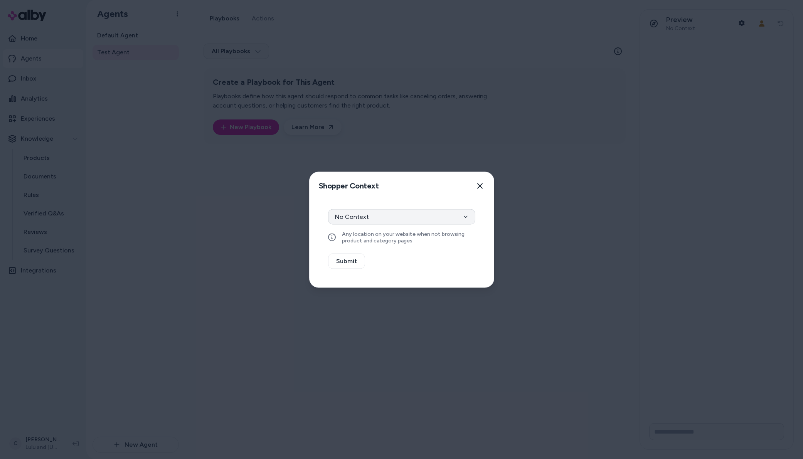
click at [390, 215] on button "No Context" at bounding box center [401, 216] width 147 height 15
click at [457, 235] on button "Select a product" at bounding box center [401, 237] width 147 height 15
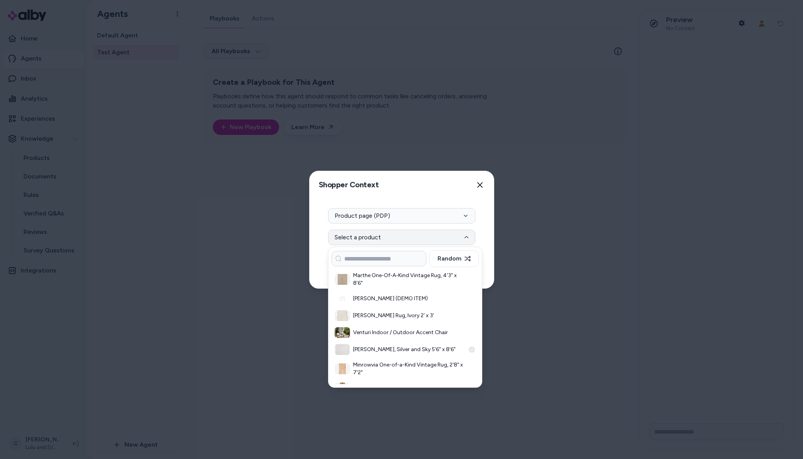
click at [394, 343] on div "Ariadne Rug, Silver and Sky 5'6" x 8'6"" at bounding box center [404, 349] width 147 height 17
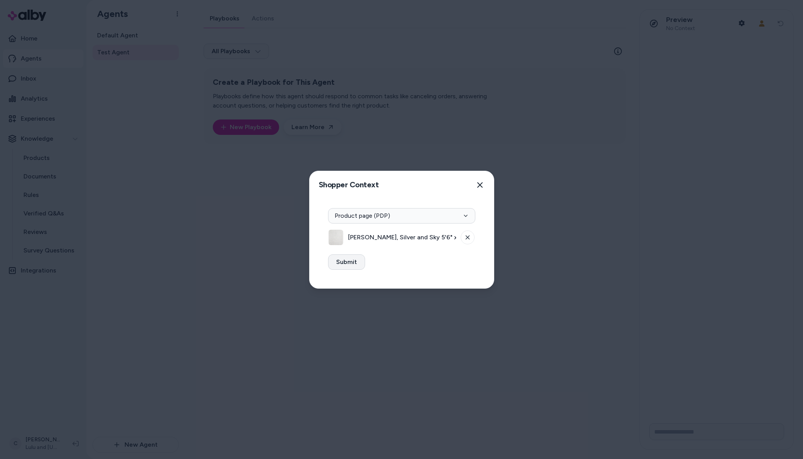
click at [353, 260] on button "Submit" at bounding box center [346, 261] width 37 height 15
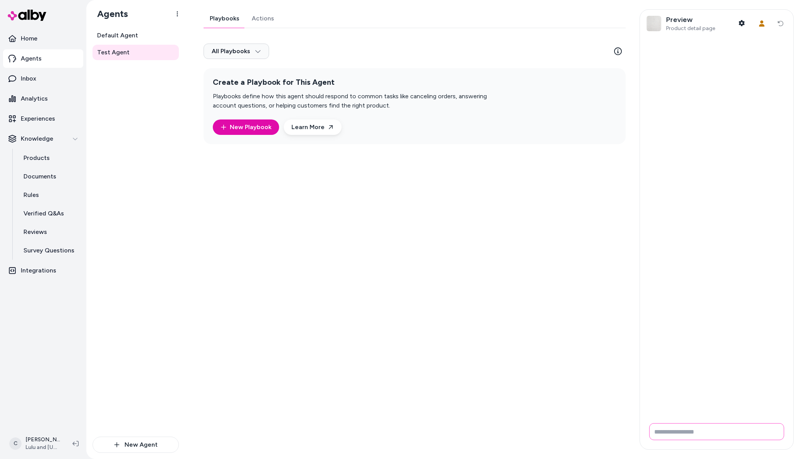
click at [744, 436] on input "Write your prompt here" at bounding box center [716, 431] width 135 height 17
click at [374, 376] on div "Playbooks Actions All Playbooks Create a Playbook for This Agent Playbooks defi…" at bounding box center [412, 229] width 436 height 440
click at [47, 441] on html "Home Agents Inbox Analytics Experiences Knowledge Products Documents Rules Veri…" at bounding box center [401, 229] width 803 height 459
click at [68, 359] on link "Settings" at bounding box center [51, 356] width 86 height 18
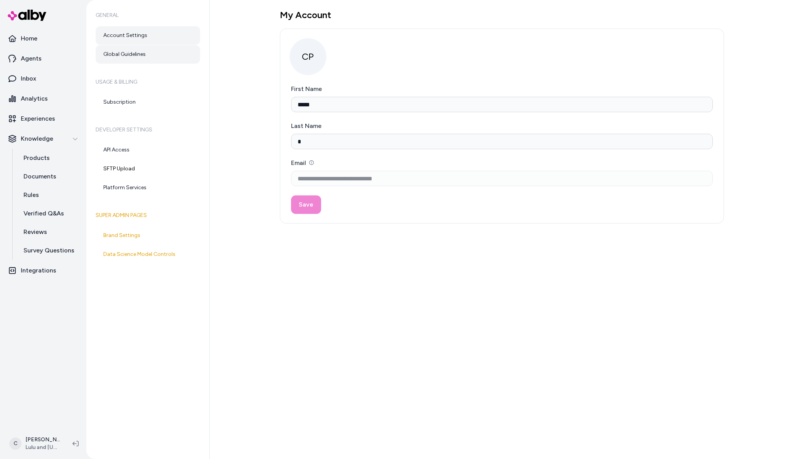
click at [171, 54] on link "Global Guidelines" at bounding box center [148, 54] width 104 height 18
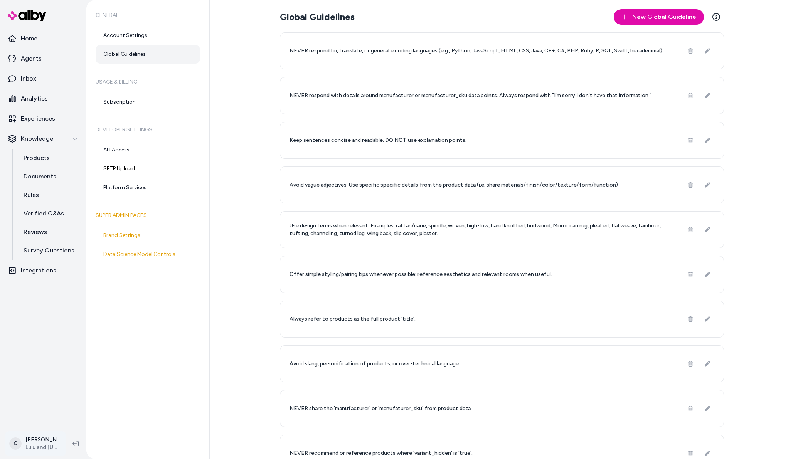
click at [39, 445] on html "Home Agents Inbox Analytics Experiences Knowledge Products Documents Rules Veri…" at bounding box center [401, 229] width 803 height 459
click at [51, 359] on link "Settings" at bounding box center [51, 356] width 86 height 18
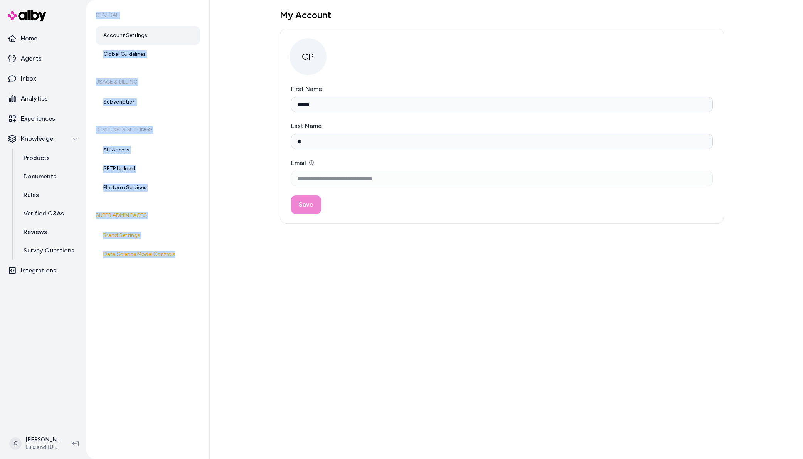
drag, startPoint x: 97, startPoint y: 13, endPoint x: 190, endPoint y: 294, distance: 296.1
click at [201, 267] on div "General Account Settings Global Guidelines Usage & Billing Subscription Develop…" at bounding box center [147, 229] width 123 height 459
click at [190, 294] on div "General Account Settings Global Guidelines Usage & Billing Subscription Develop…" at bounding box center [147, 229] width 123 height 459
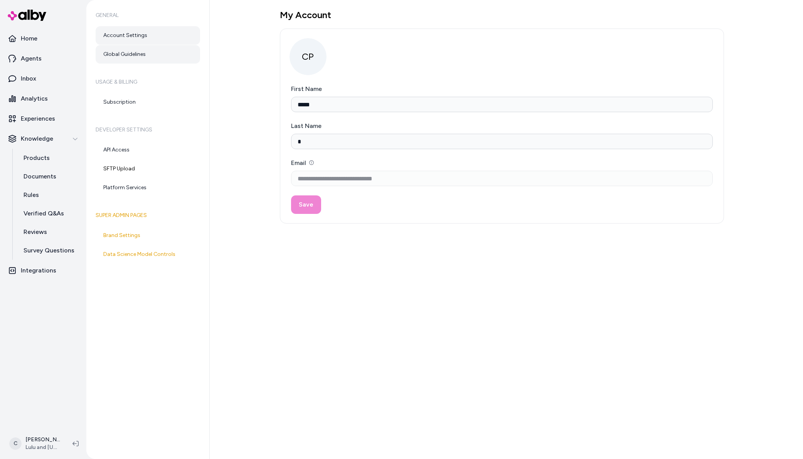
click at [151, 54] on link "Global Guidelines" at bounding box center [148, 54] width 104 height 18
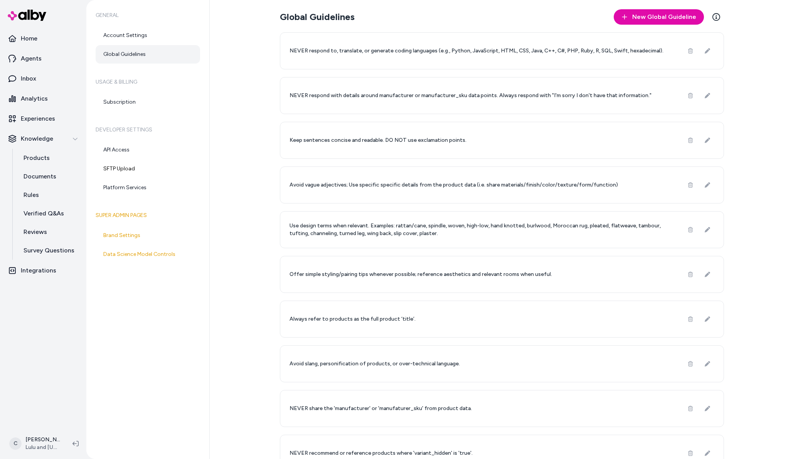
scroll to position [107, 0]
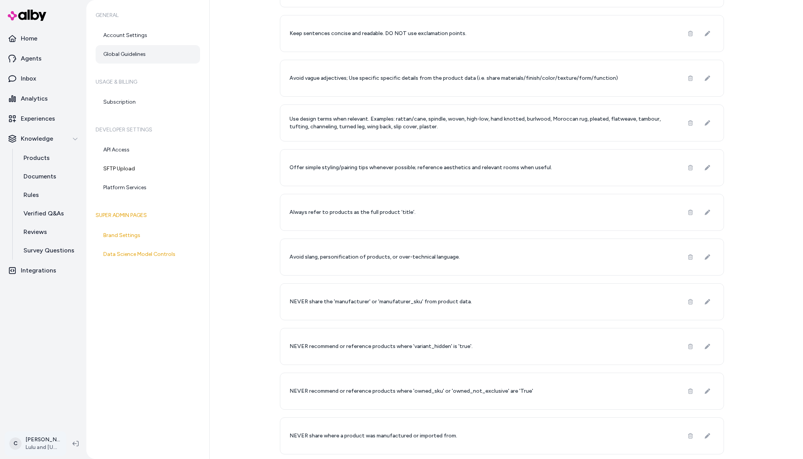
click at [32, 450] on html "Home Agents Inbox Analytics Experiences Knowledge Products Documents Rules Veri…" at bounding box center [401, 229] width 803 height 459
click at [45, 343] on div "C Chris P Lulu and Georgia Shortcuts ⌘K Settings Knowledge Base Team Members Lo…" at bounding box center [51, 364] width 92 height 129
click at [45, 337] on div "Shortcuts ⌘K" at bounding box center [51, 333] width 86 height 18
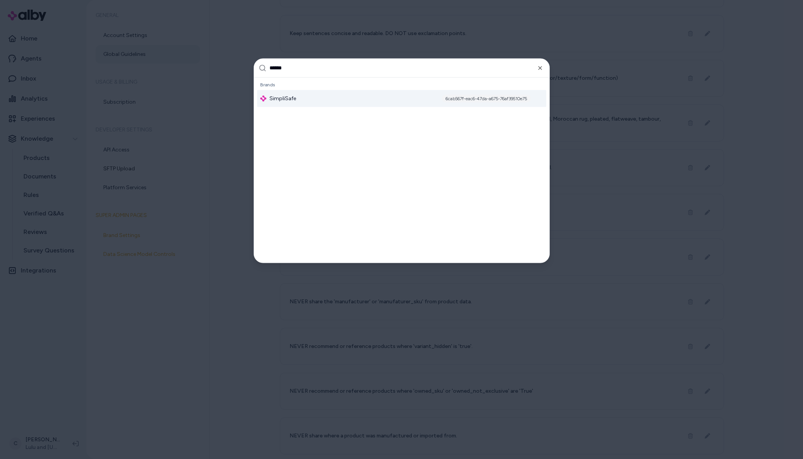
type input "******"
click at [323, 97] on div "SimpliSafe 6cab567f-eac6-47da-a675-76af39510e75" at bounding box center [401, 98] width 289 height 17
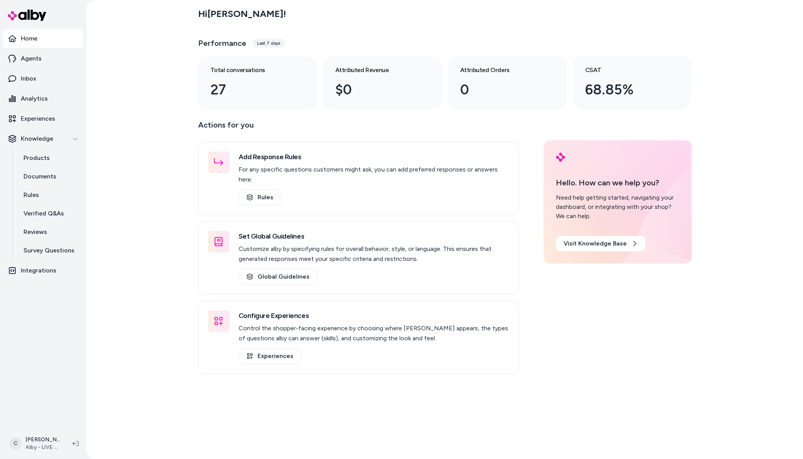
click at [44, 437] on html "Home Agents Inbox Analytics Experiences Knowledge Products Documents Rules Veri…" at bounding box center [401, 229] width 803 height 459
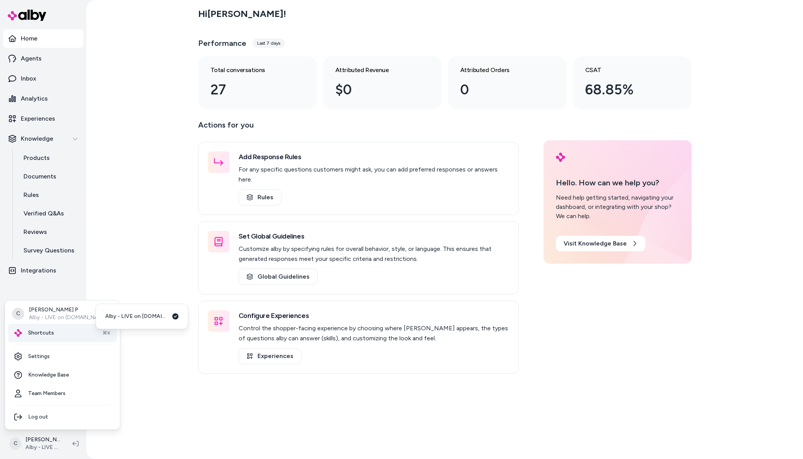
click at [54, 329] on div "Shortcuts ⌘K" at bounding box center [62, 333] width 109 height 18
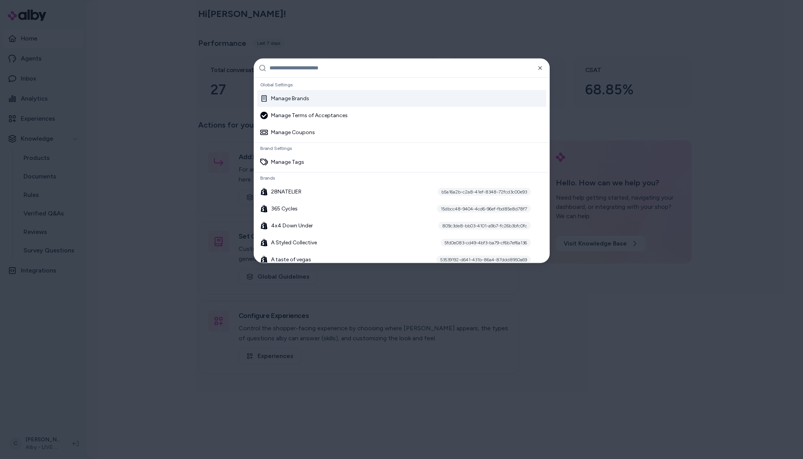
click at [297, 69] on input "text" at bounding box center [406, 68] width 275 height 18
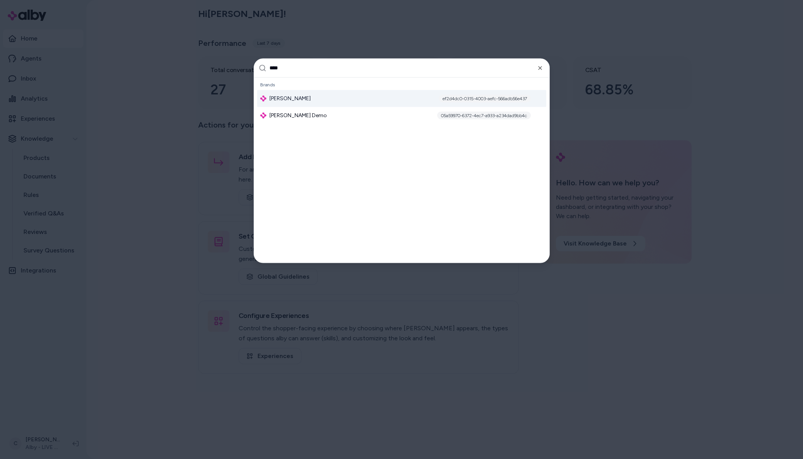
type input "****"
click at [287, 102] on div "Jabra Enhance ef2d4dc0-0315-4003-aefc-566adb56e437" at bounding box center [401, 98] width 289 height 17
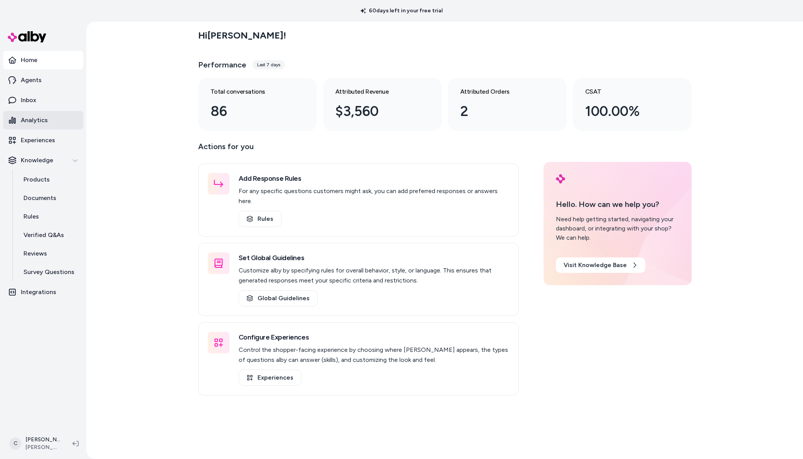
click at [47, 126] on link "Analytics" at bounding box center [43, 120] width 80 height 18
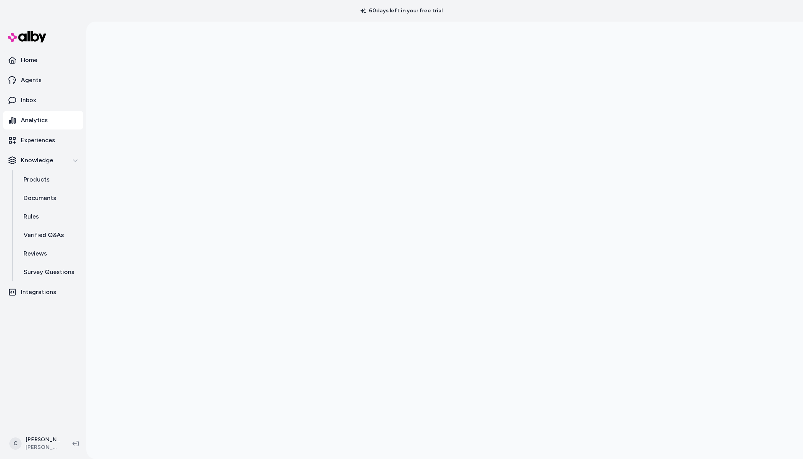
click at [179, 217] on div at bounding box center [444, 251] width 716 height 459
click at [47, 453] on html "60 days left in your free trial Home Agents Inbox Analytics Experiences Knowled…" at bounding box center [401, 229] width 803 height 459
click at [39, 339] on div "Shortcuts ⌘K" at bounding box center [51, 333] width 86 height 18
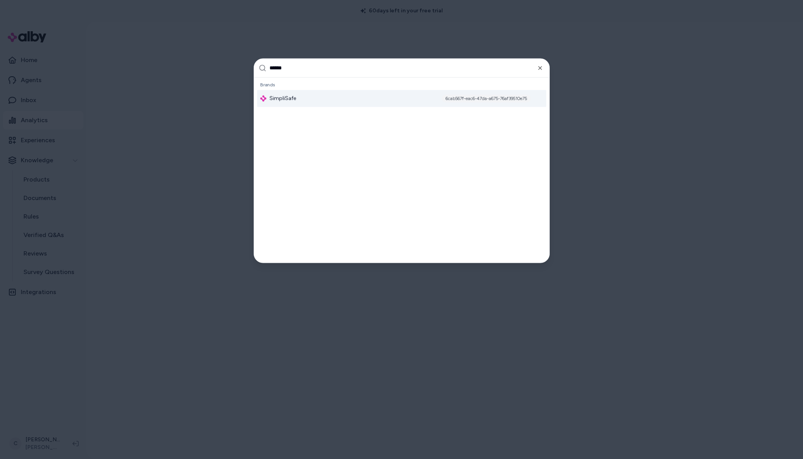
type input "******"
click at [314, 94] on div "SimpliSafe 6cab567f-eac6-47da-a675-76af39510e75" at bounding box center [401, 98] width 289 height 17
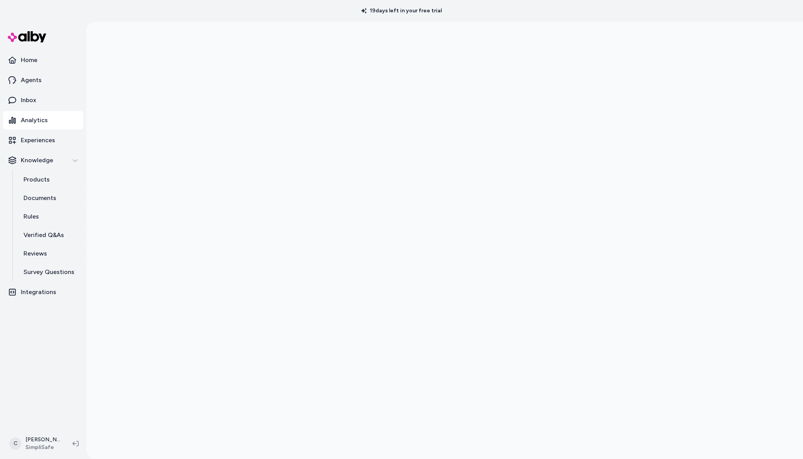
click at [175, 145] on div at bounding box center [444, 251] width 716 height 459
click at [174, 146] on div at bounding box center [444, 251] width 716 height 459
drag, startPoint x: 117, startPoint y: 113, endPoint x: 110, endPoint y: 97, distance: 17.6
click at [117, 113] on div at bounding box center [444, 251] width 716 height 459
click at [59, 79] on link "Agents" at bounding box center [43, 80] width 80 height 18
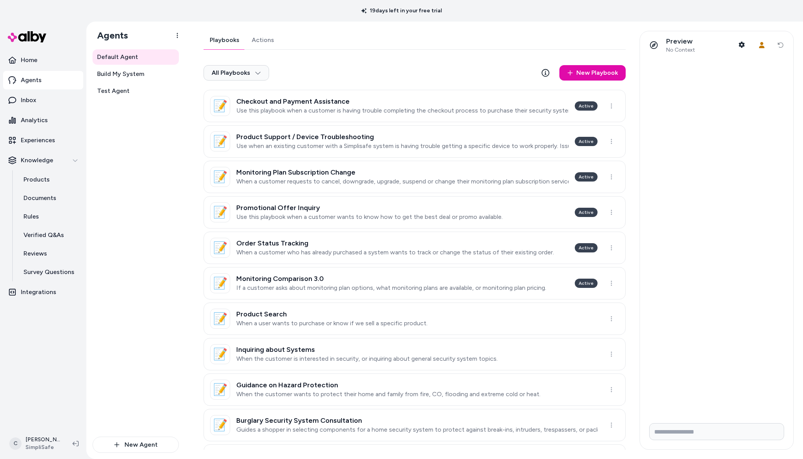
click at [134, 146] on div "Default Agent Build My System Test Agent" at bounding box center [135, 242] width 86 height 387
click at [49, 176] on link "Products" at bounding box center [49, 179] width 67 height 18
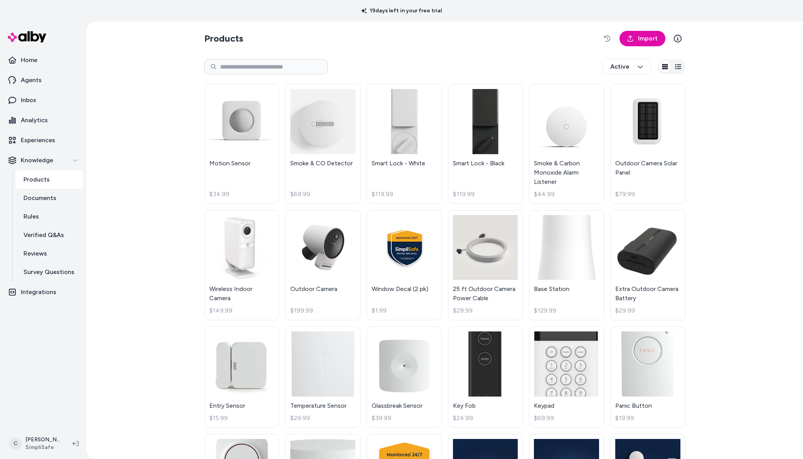
click at [743, 228] on div "Products Import Active Motion Sensor $34.99 Smoke & CO Detector $69.99 Smart Lo…" at bounding box center [444, 240] width 716 height 437
click at [120, 167] on div "Products Import Active Motion Sensor $34.99 Smoke & CO Detector $69.99 Smart Lo…" at bounding box center [444, 240] width 716 height 437
click at [62, 78] on link "Agents" at bounding box center [43, 80] width 80 height 18
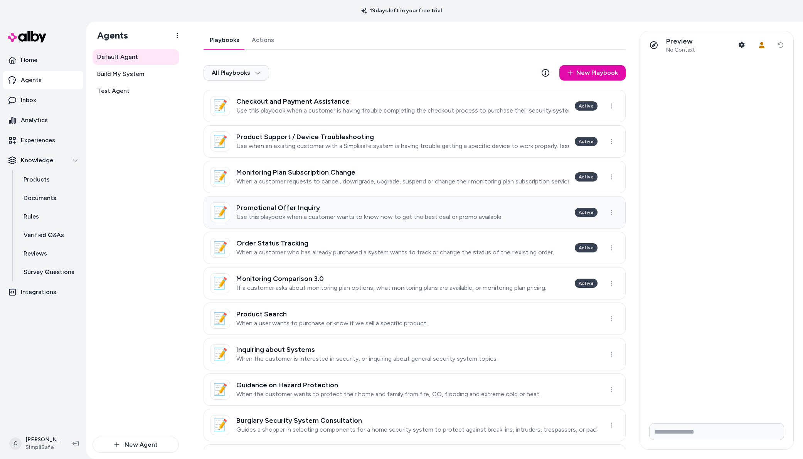
click at [421, 218] on p "Use this playbook when a customer wants to know how to get the best deal or pro…" at bounding box center [369, 217] width 266 height 8
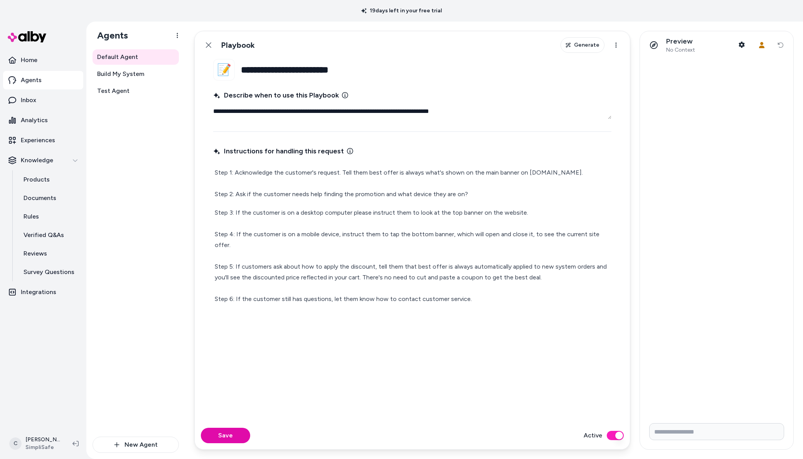
click at [497, 238] on p "Step 3: If the customer is on a desktop computer please instruct them to look a…" at bounding box center [412, 255] width 395 height 97
drag, startPoint x: 503, startPoint y: 239, endPoint x: 489, endPoint y: 228, distance: 17.6
click at [489, 228] on p "Step 3: If the customer is on a desktop computer please instruct them to look a…" at bounding box center [412, 255] width 395 height 97
click at [494, 235] on p "Step 3: If the customer is on a desktop computer please instruct them to look a…" at bounding box center [412, 255] width 395 height 97
click at [207, 49] on link "Back" at bounding box center [208, 44] width 15 height 15
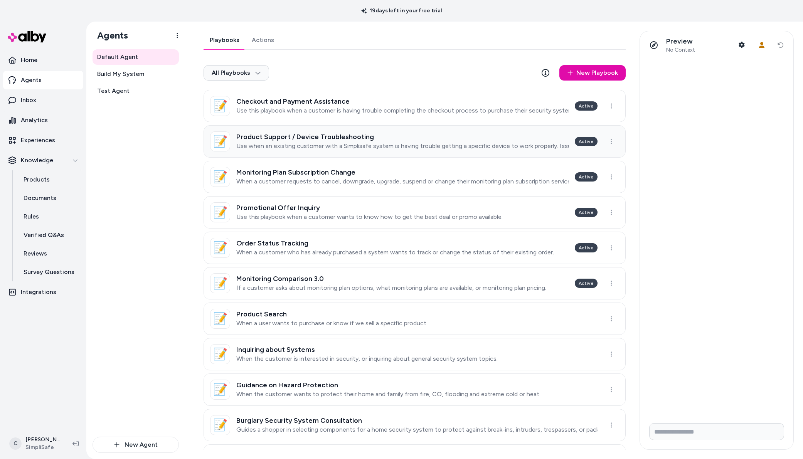
click at [296, 150] on link "📝 Product Support / Device Troubleshooting Use when an existing customer with a…" at bounding box center [414, 141] width 422 height 32
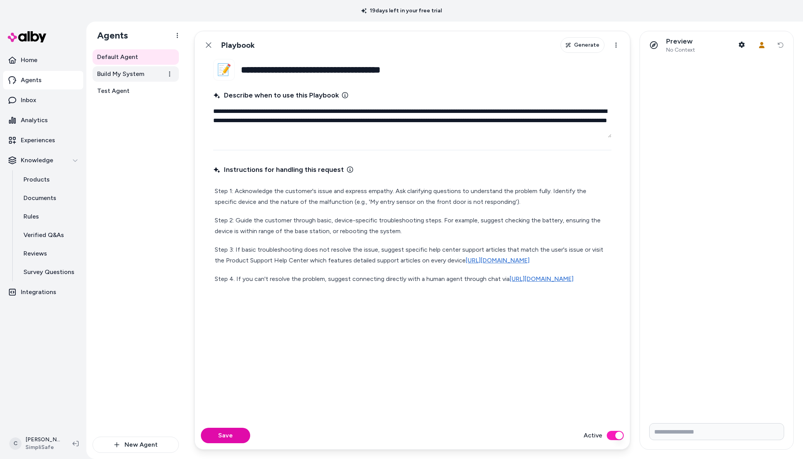
click at [129, 69] on span "Build My System" at bounding box center [120, 73] width 47 height 9
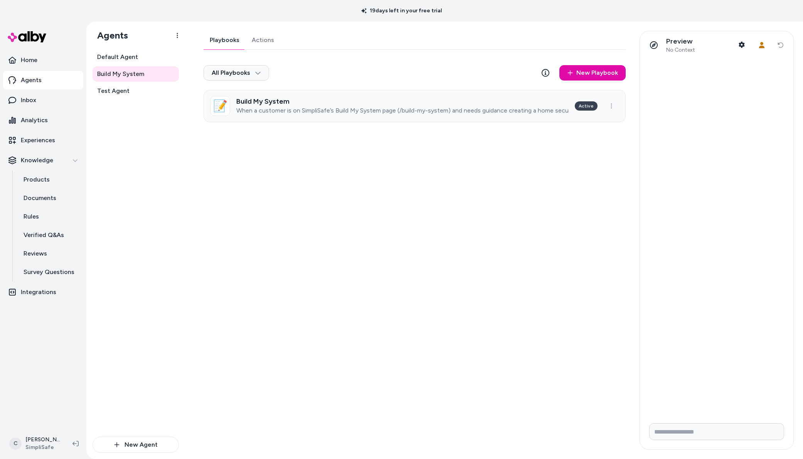
click at [336, 114] on link "📝 Build My System When a customer is on SimpliSafe’s Build My System page (/bui…" at bounding box center [414, 106] width 422 height 32
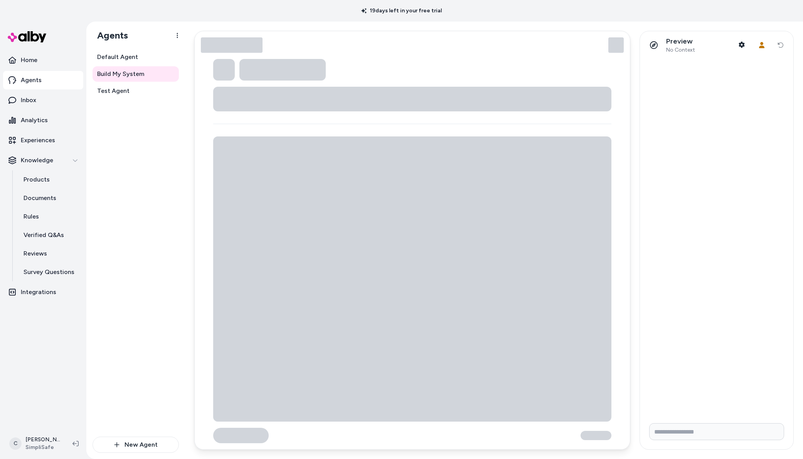
type textarea "*"
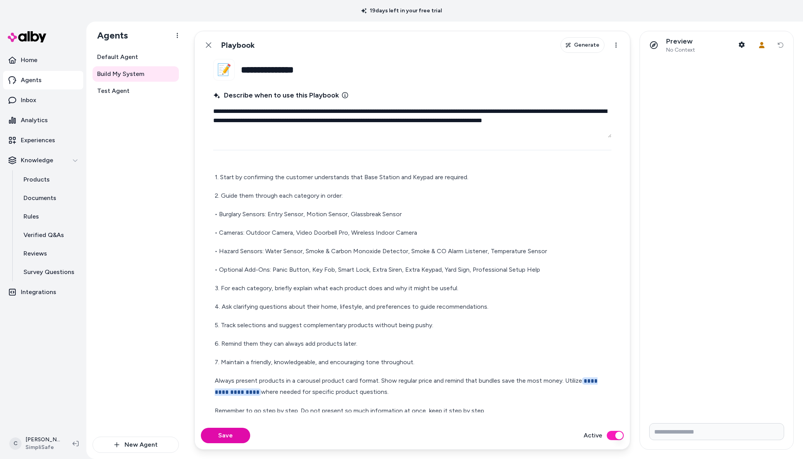
scroll to position [18, 0]
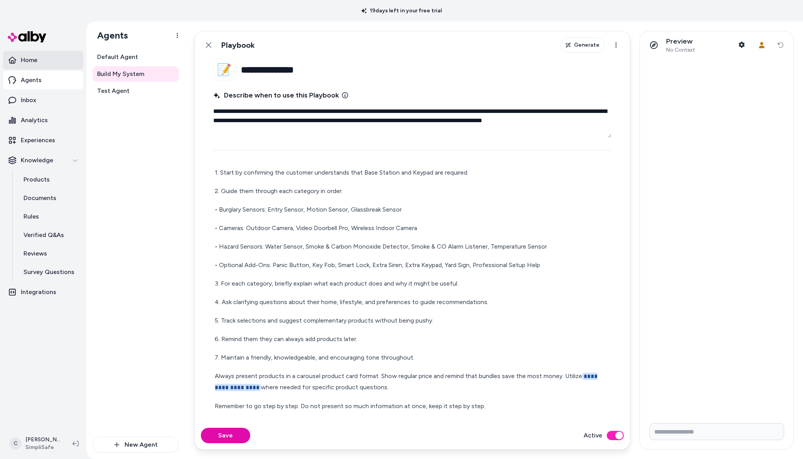
click at [38, 64] on link "Home" at bounding box center [43, 60] width 80 height 18
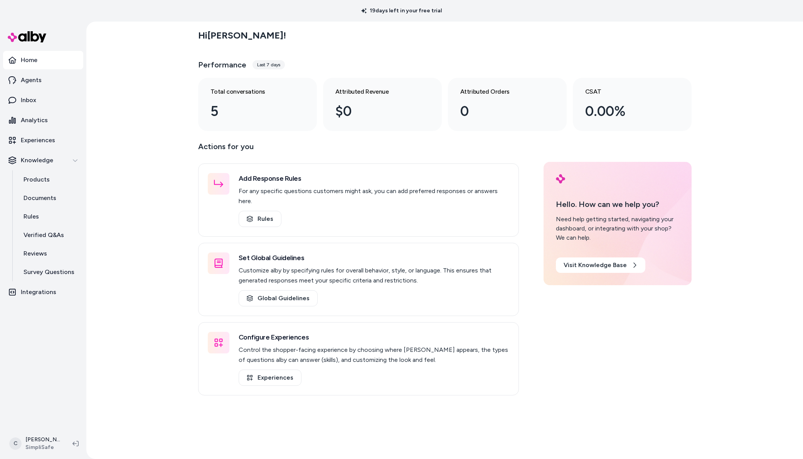
click at [160, 197] on div "Hi Chris ! Performance Last 7 days Total conversations 5 Attributed Revenue $0 …" at bounding box center [444, 240] width 716 height 437
click at [48, 102] on link "Inbox" at bounding box center [43, 100] width 80 height 18
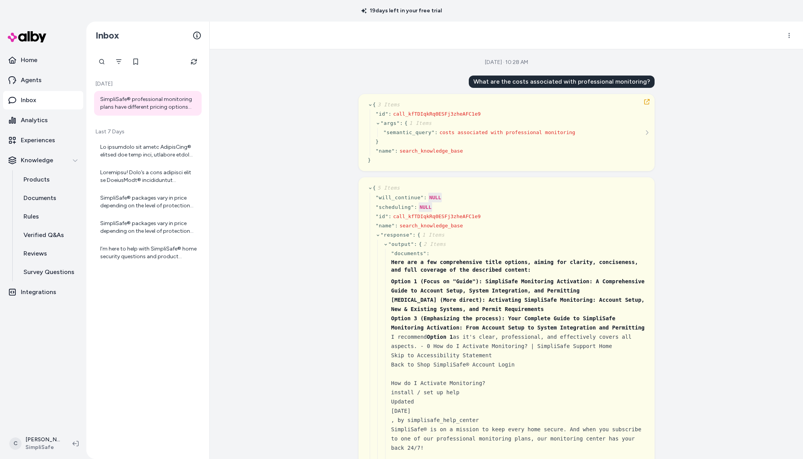
scroll to position [1, 0]
click at [148, 151] on div at bounding box center [148, 150] width 97 height 15
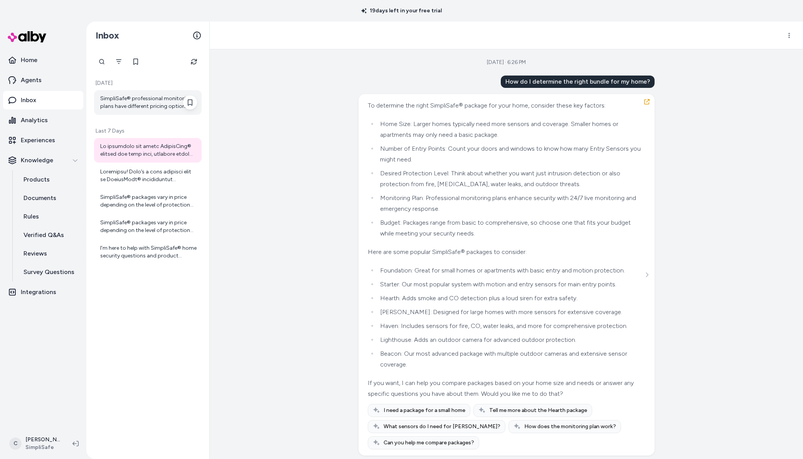
click at [138, 107] on div "SimpliSafe® professional monitoring plans have different pricing options depend…" at bounding box center [148, 102] width 97 height 15
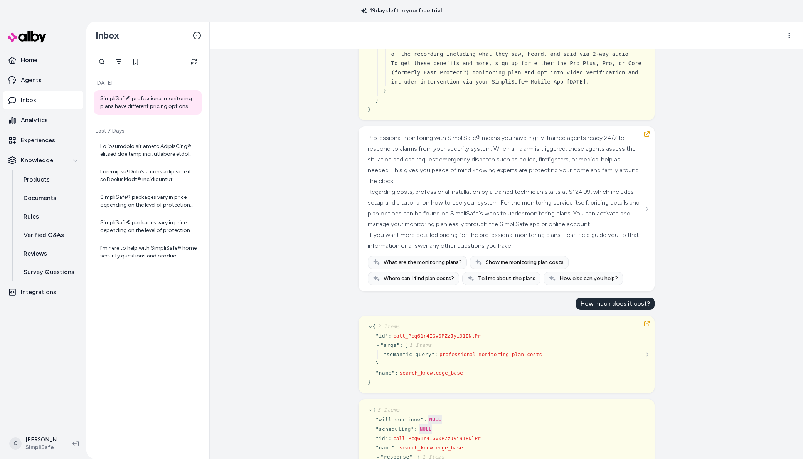
scroll to position [7122, 0]
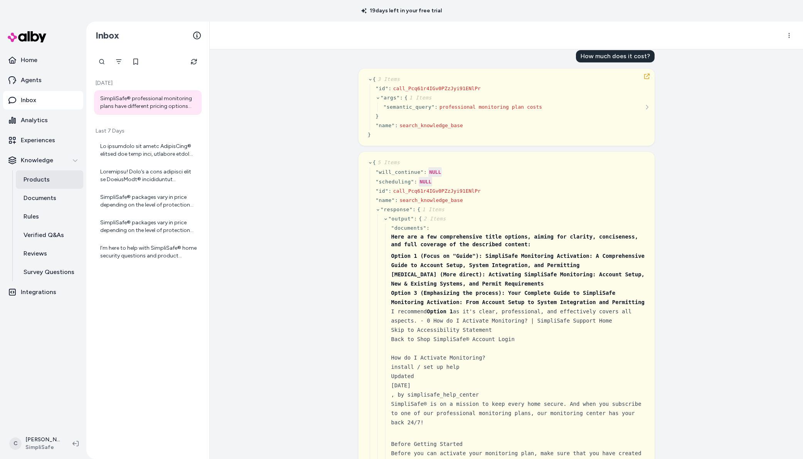
click at [30, 178] on p "Products" at bounding box center [37, 179] width 26 height 9
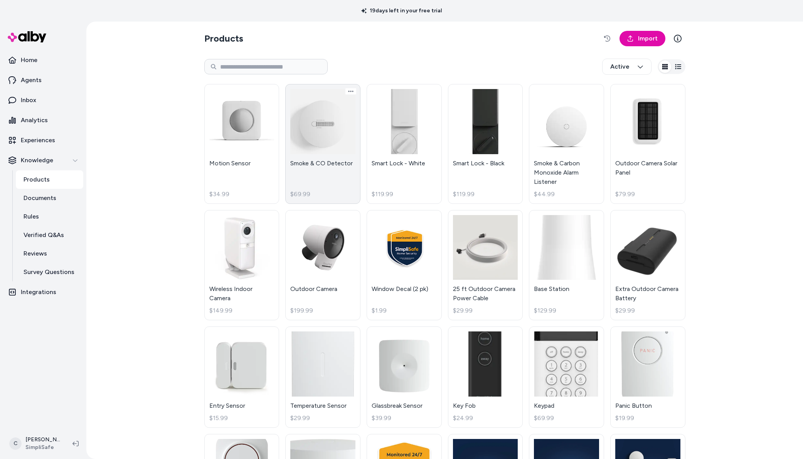
click at [346, 162] on link "Smoke & CO Detector $69.99" at bounding box center [322, 144] width 75 height 120
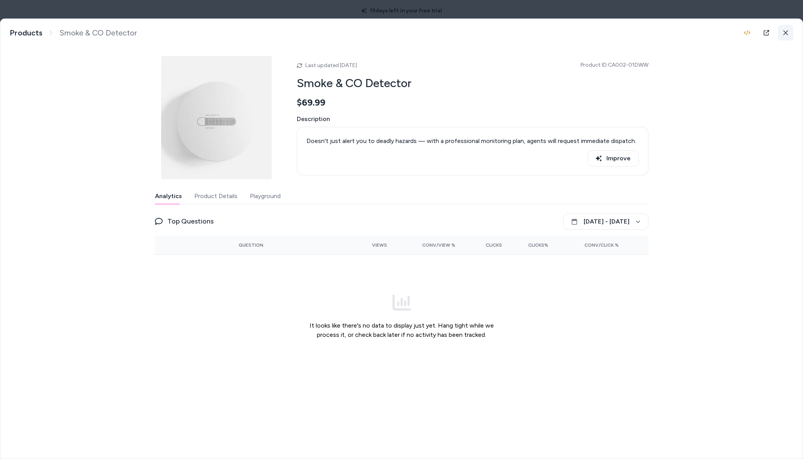
click at [783, 33] on button at bounding box center [785, 32] width 15 height 15
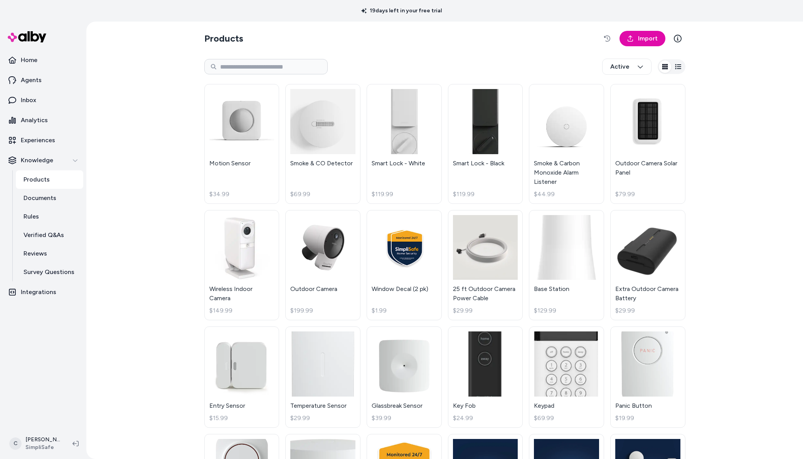
drag, startPoint x: 153, startPoint y: 229, endPoint x: 153, endPoint y: 224, distance: 5.4
click at [153, 229] on div "Products Import Active Motion Sensor $34.99 Smoke & CO Detector $69.99 Smart Lo…" at bounding box center [444, 240] width 716 height 437
click at [173, 171] on div "Products Import Active Motion Sensor $34.99 Smoke & CO Detector $69.99 Smart Lo…" at bounding box center [444, 240] width 716 height 437
click at [44, 140] on p "Experiences" at bounding box center [38, 140] width 34 height 9
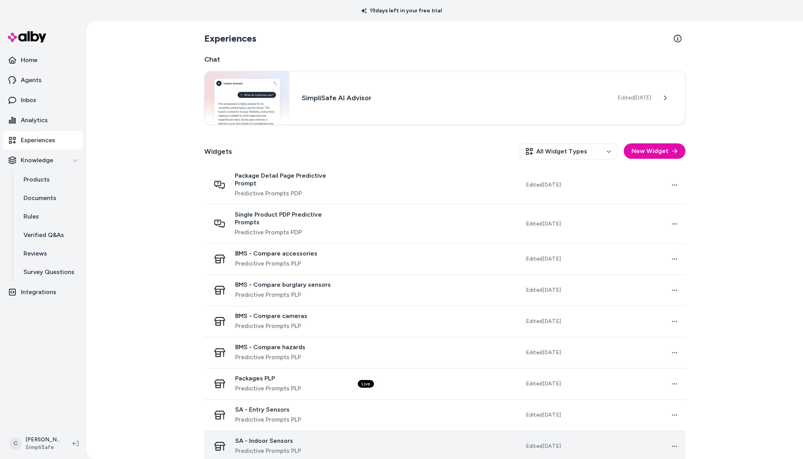
click at [294, 437] on div "SA - Indoor Sensors Predictive Prompts PLP" at bounding box center [268, 446] width 66 height 18
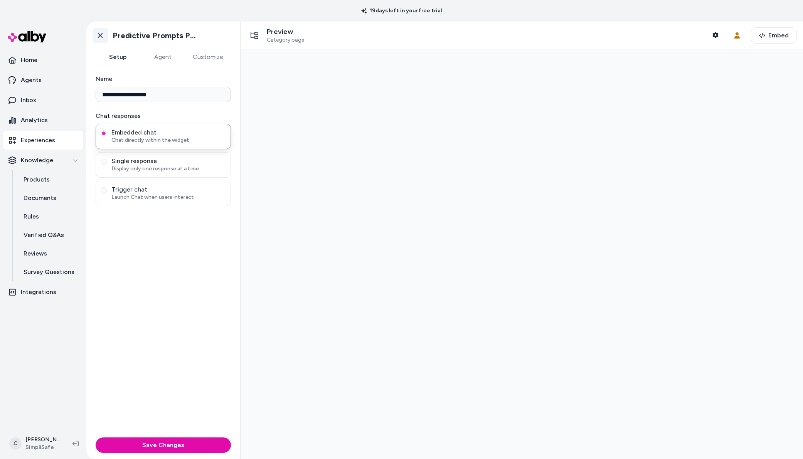
click at [99, 36] on icon at bounding box center [100, 36] width 8 height 8
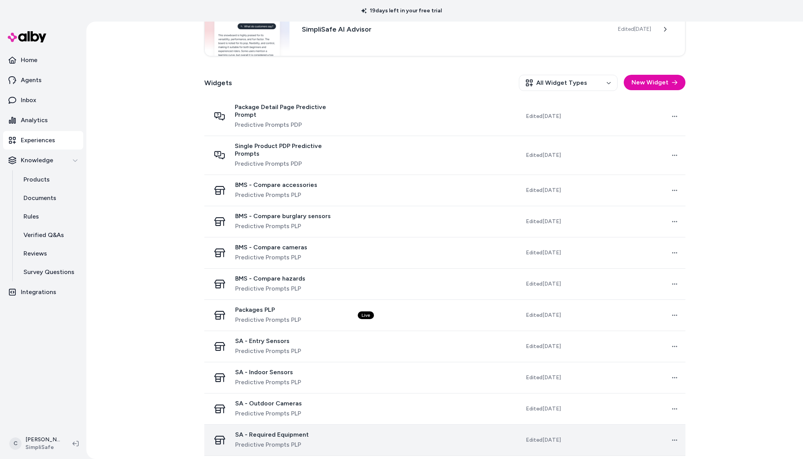
scroll to position [108, 0]
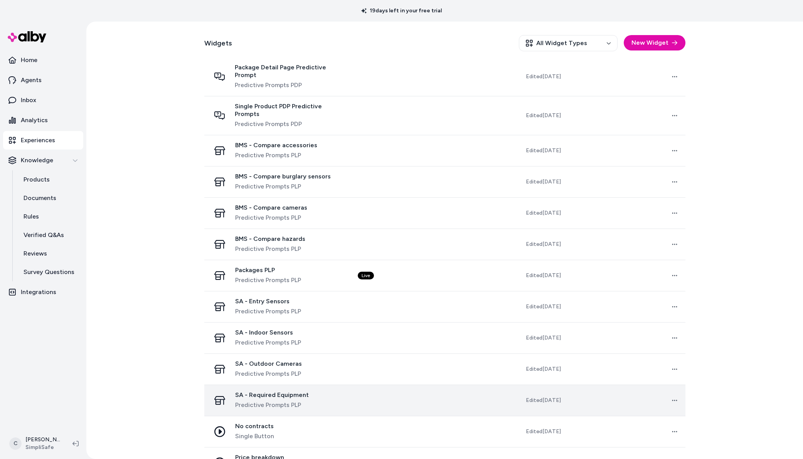
click at [275, 391] on span "SA - Required Equipment" at bounding box center [272, 395] width 74 height 8
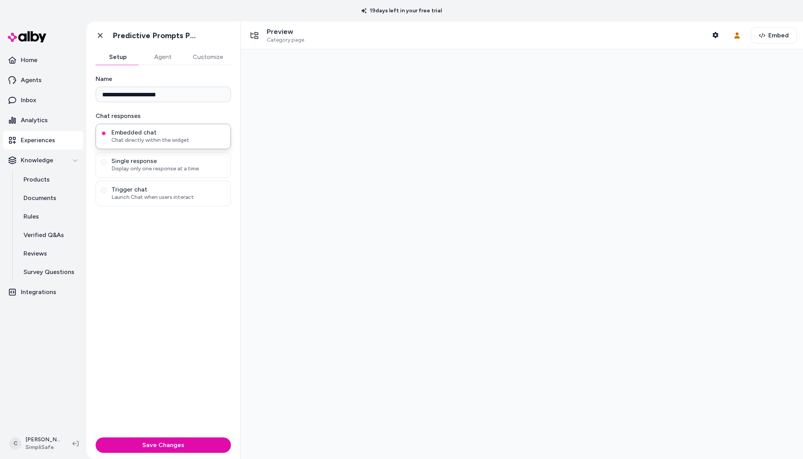
click at [200, 60] on button "Customize" at bounding box center [208, 56] width 46 height 15
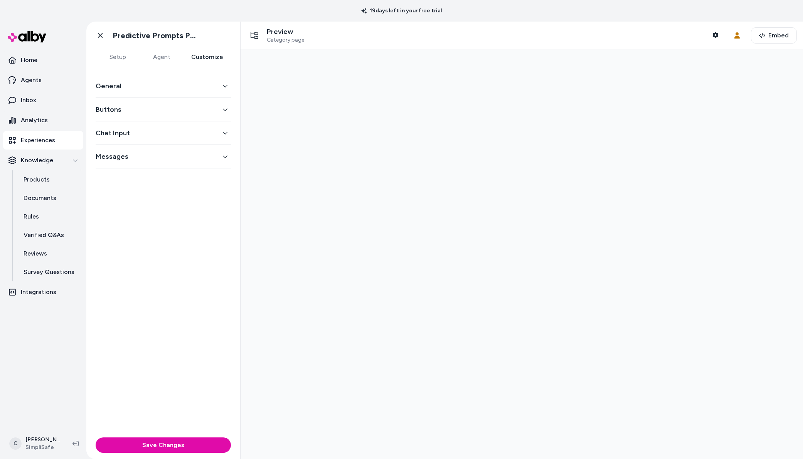
click at [167, 86] on button "General" at bounding box center [163, 86] width 135 height 11
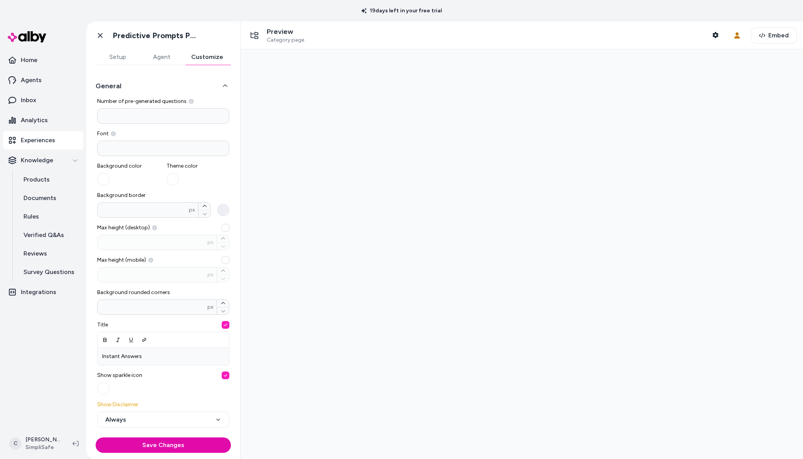
click at [175, 79] on div "**********" at bounding box center [163, 297] width 135 height 447
click at [178, 88] on button "General" at bounding box center [163, 86] width 135 height 11
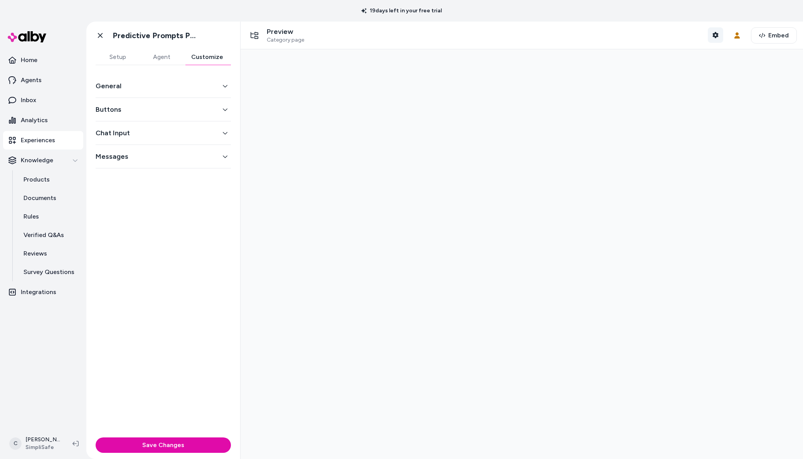
click at [714, 34] on icon "button" at bounding box center [715, 35] width 6 height 6
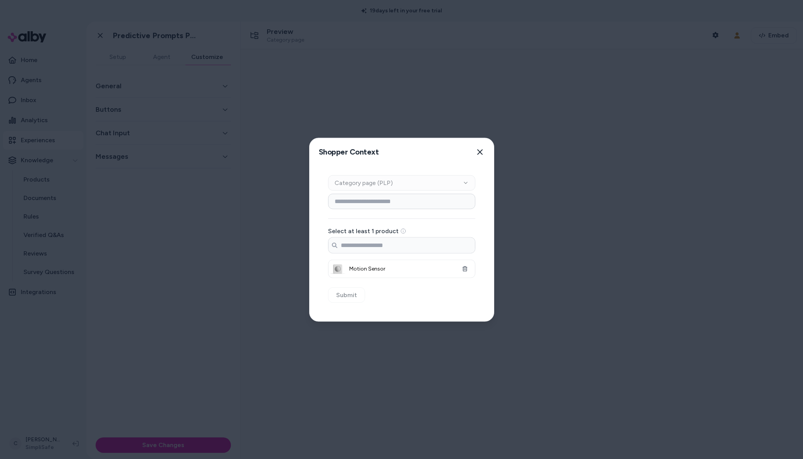
click at [714, 34] on div at bounding box center [401, 229] width 803 height 459
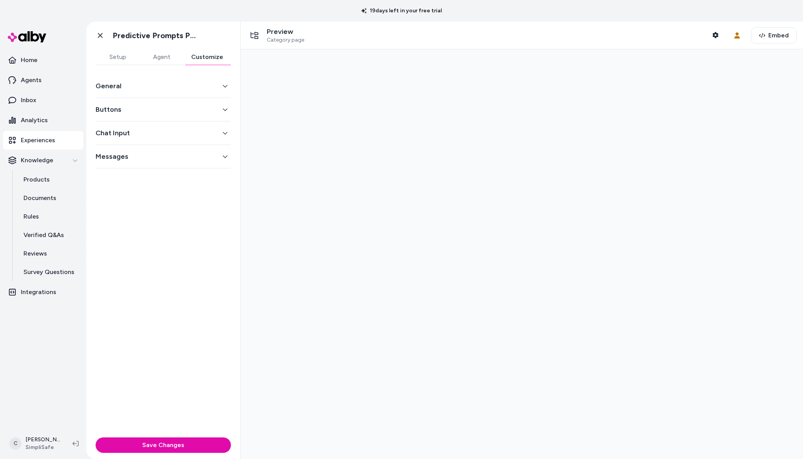
click at [429, 119] on div at bounding box center [521, 254] width 562 height 410
drag, startPoint x: 316, startPoint y: 59, endPoint x: 280, endPoint y: 35, distance: 42.9
click at [280, 35] on div "Preview Category page Shopper Context User Context Embed" at bounding box center [521, 240] width 562 height 437
click at [277, 30] on p "Preview" at bounding box center [285, 31] width 37 height 9
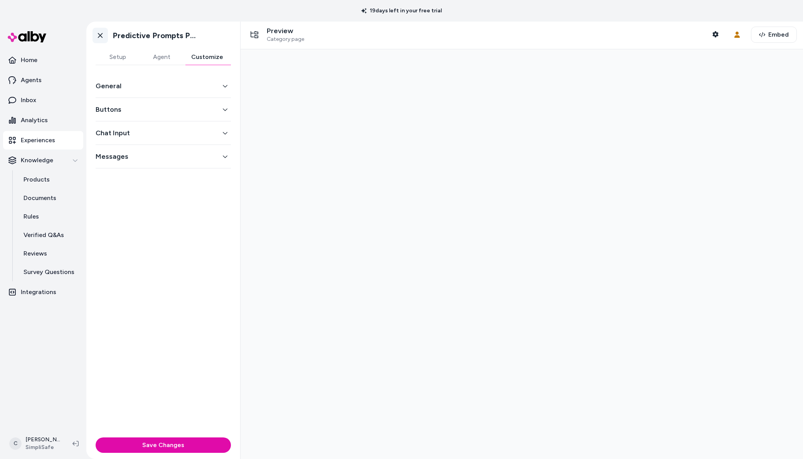
click at [103, 32] on icon at bounding box center [100, 36] width 8 height 8
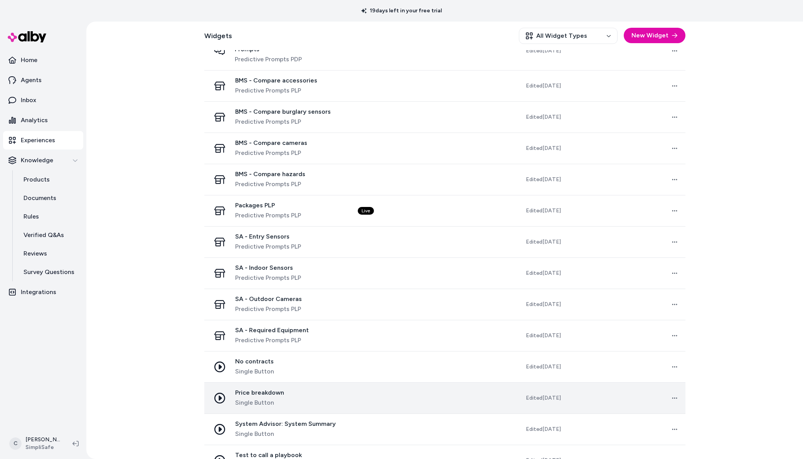
scroll to position [212, 0]
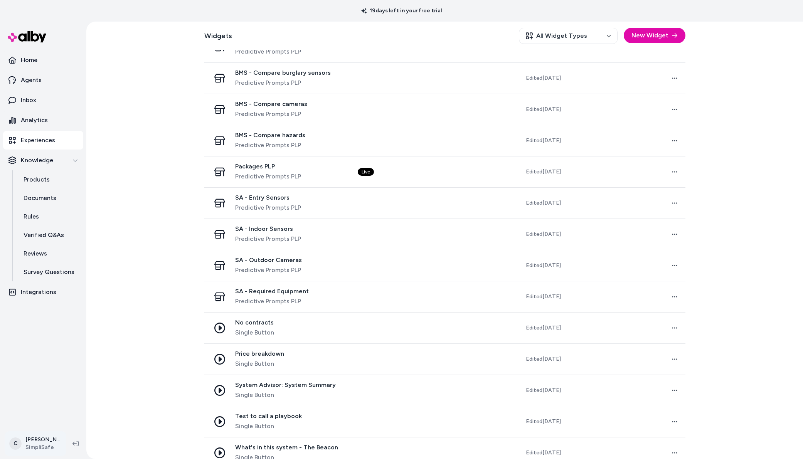
click at [32, 443] on html "19 days left in your free trial Home Agents Inbox Analytics Experiences Knowled…" at bounding box center [401, 229] width 803 height 459
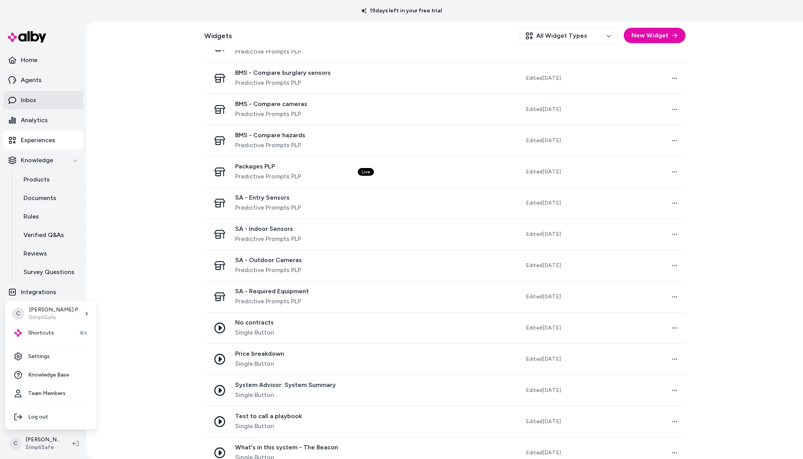
drag, startPoint x: 119, startPoint y: 123, endPoint x: 67, endPoint y: 106, distance: 54.8
click at [119, 123] on html "19 days left in your free trial Home Agents Inbox Analytics Experiences Knowled…" at bounding box center [401, 229] width 803 height 459
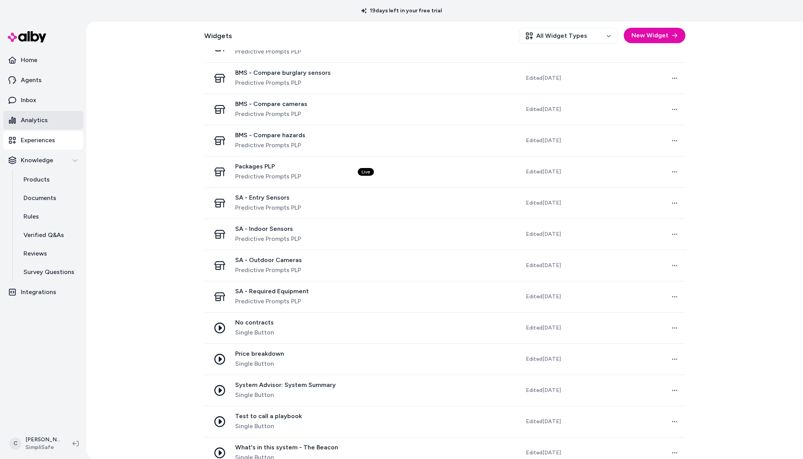
click at [52, 120] on link "Analytics" at bounding box center [43, 120] width 80 height 18
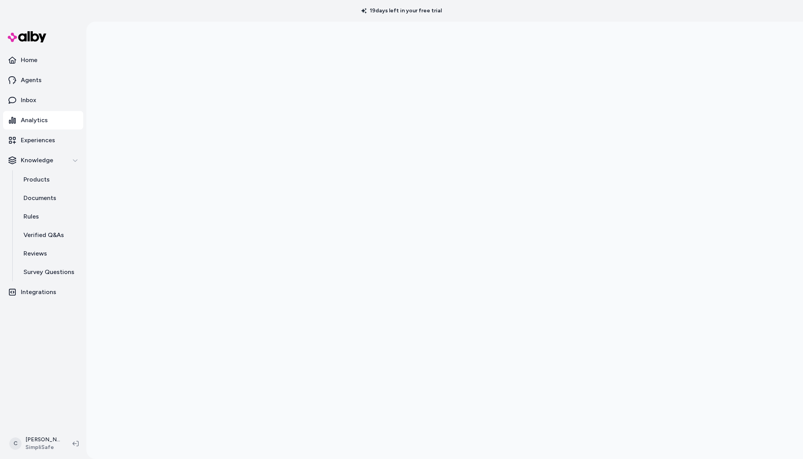
click at [719, 154] on div at bounding box center [444, 229] width 716 height 459
drag, startPoint x: 79, startPoint y: 334, endPoint x: 92, endPoint y: 334, distance: 12.3
click at [79, 334] on nav "Home Agents Inbox Analytics Experiences Knowledge Products Documents Rules Veri…" at bounding box center [43, 239] width 80 height 376
click at [727, 227] on div at bounding box center [444, 229] width 716 height 459
click at [89, 211] on div at bounding box center [444, 229] width 716 height 459
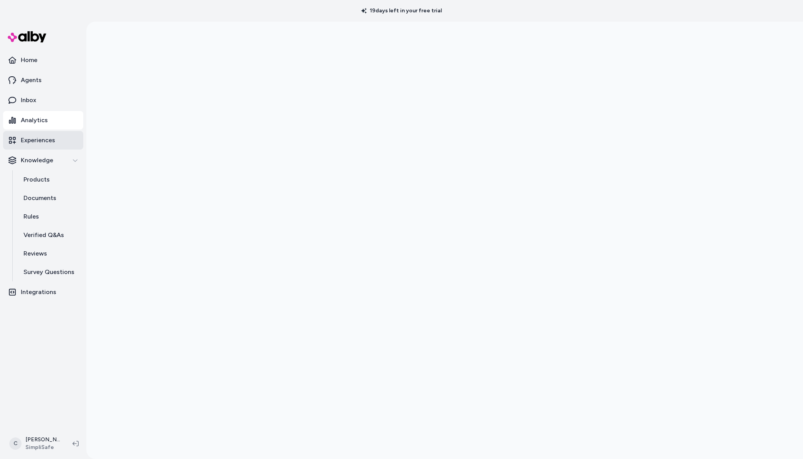
click at [47, 136] on p "Experiences" at bounding box center [38, 140] width 34 height 9
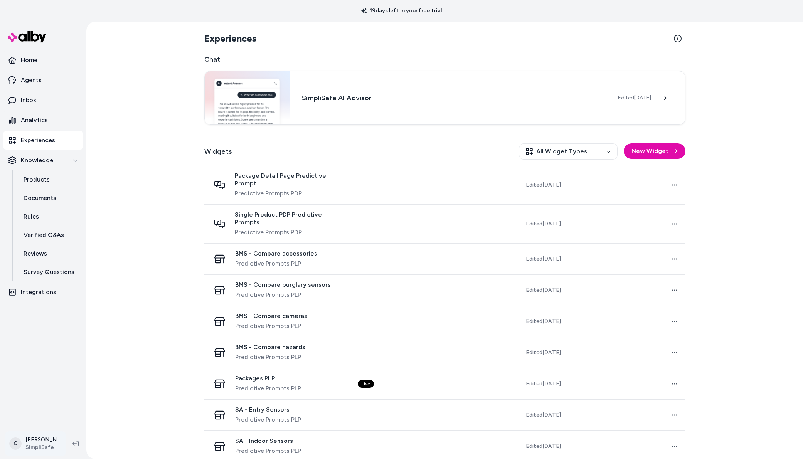
click at [52, 443] on html "19 days left in your free trial Home Agents Inbox Analytics Experiences Knowled…" at bounding box center [401, 229] width 803 height 459
click at [48, 326] on div "Shortcuts ⌘K" at bounding box center [51, 333] width 86 height 18
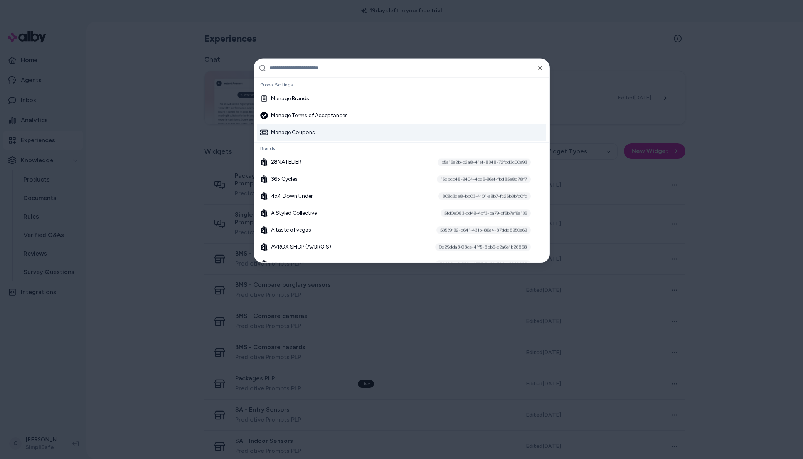
click at [346, 70] on input "text" at bounding box center [406, 68] width 275 height 18
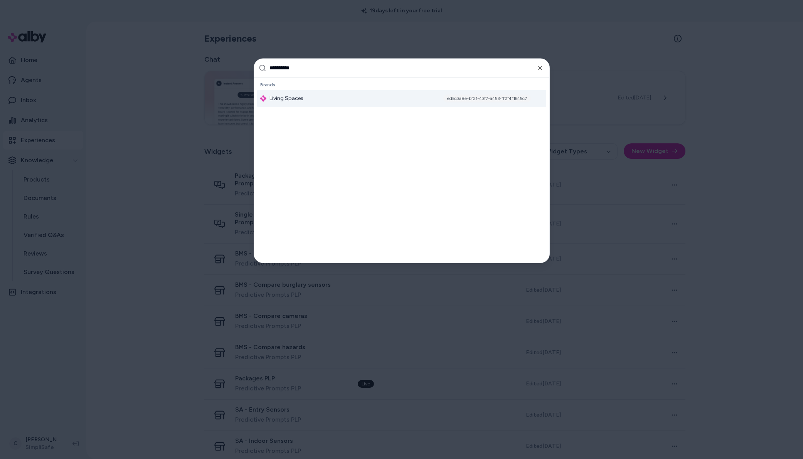
type input "**********"
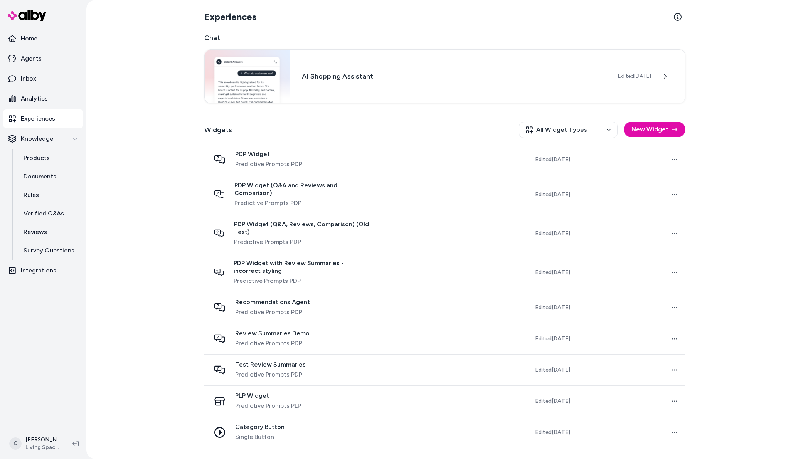
click at [133, 188] on div "Experiences Chat AI Shopping Assistant Edited Sep 19, 2025 Widgets All Widget T…" at bounding box center [444, 229] width 716 height 459
drag, startPoint x: 57, startPoint y: 155, endPoint x: 65, endPoint y: 157, distance: 8.0
click at [57, 154] on link "Products" at bounding box center [49, 158] width 67 height 18
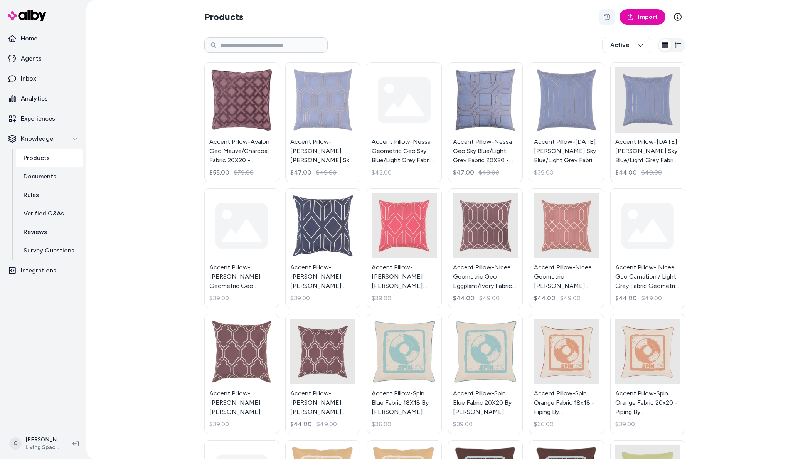
click at [604, 17] on icon "button" at bounding box center [607, 17] width 6 height 6
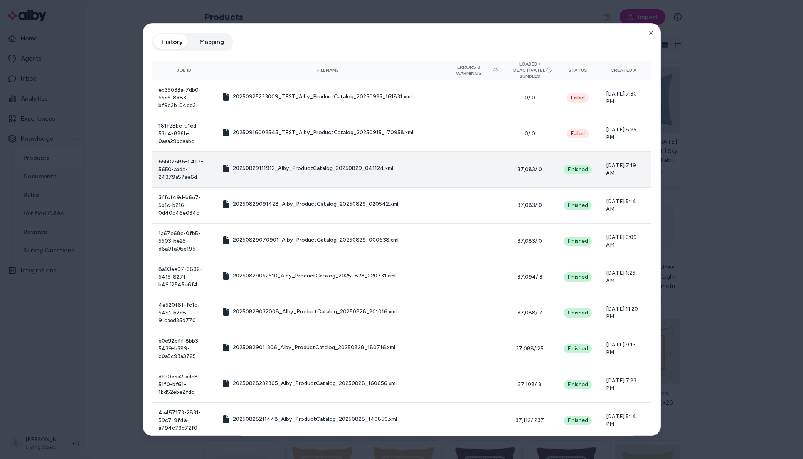
drag, startPoint x: 614, startPoint y: 174, endPoint x: 595, endPoint y: 164, distance: 21.2
click at [600, 164] on td "08/29/25 - 7:19 AM" at bounding box center [625, 169] width 51 height 36
drag, startPoint x: 627, startPoint y: 171, endPoint x: 607, endPoint y: 163, distance: 20.9
click at [608, 163] on span "08/29/25 - 7:19 AM" at bounding box center [625, 169] width 39 height 15
drag, startPoint x: 609, startPoint y: 168, endPoint x: 605, endPoint y: 166, distance: 4.2
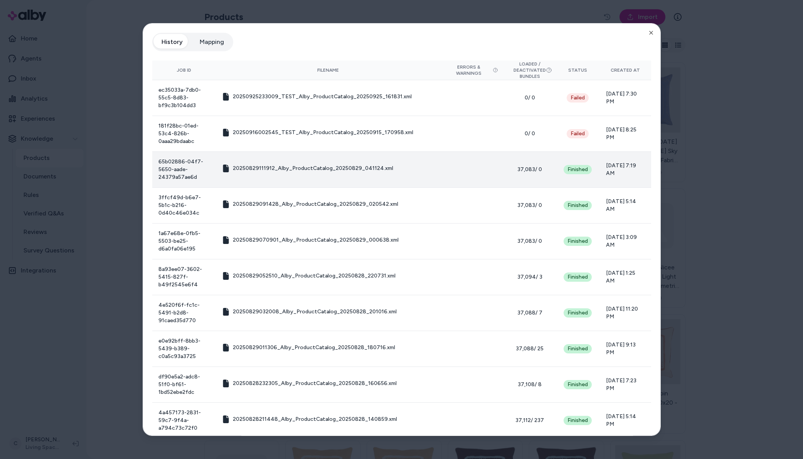
click at [609, 170] on span "08/29/25 - 7:19 AM" at bounding box center [625, 169] width 39 height 15
drag, startPoint x: 603, startPoint y: 165, endPoint x: 609, endPoint y: 175, distance: 11.2
click at [608, 183] on td "08/29/25 - 7:19 AM" at bounding box center [625, 169] width 51 height 36
click at [609, 169] on span "08/29/25 - 7:19 AM" at bounding box center [625, 169] width 39 height 15
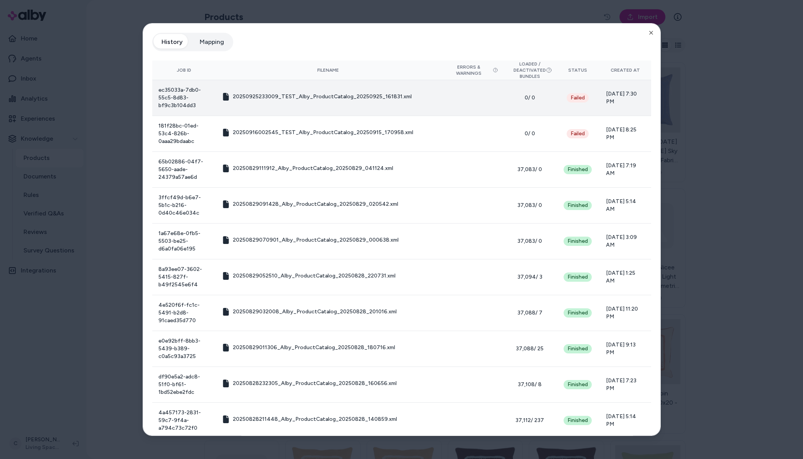
drag, startPoint x: 612, startPoint y: 98, endPoint x: 603, endPoint y: 93, distance: 10.2
click at [606, 91] on span "09/25/25 - 7:30 PM" at bounding box center [625, 97] width 39 height 15
drag, startPoint x: 622, startPoint y: 103, endPoint x: 619, endPoint y: 98, distance: 5.4
click at [620, 101] on span "09/25/25 - 7:30 PM" at bounding box center [625, 97] width 39 height 15
drag, startPoint x: 624, startPoint y: 109, endPoint x: 606, endPoint y: 92, distance: 24.3
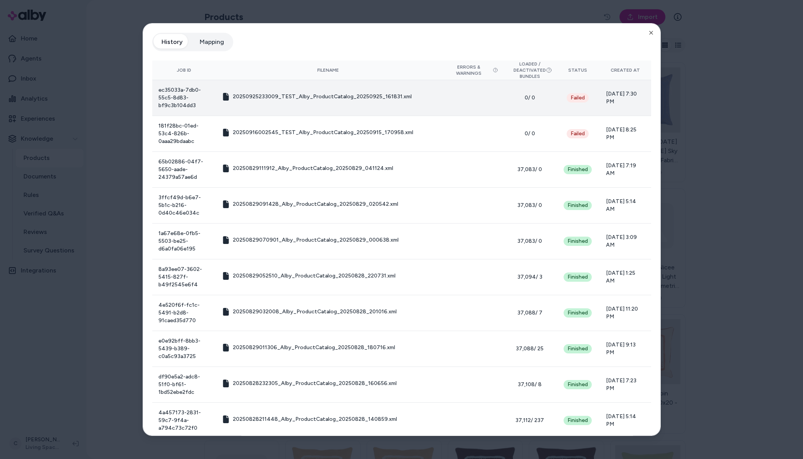
click at [603, 92] on td "09/25/25 - 7:30 PM" at bounding box center [625, 98] width 51 height 36
click at [620, 104] on span "09/25/25 - 7:30 PM" at bounding box center [625, 97] width 39 height 15
drag, startPoint x: 624, startPoint y: 111, endPoint x: 609, endPoint y: 94, distance: 22.4
click at [605, 94] on td "09/25/25 - 7:30 PM" at bounding box center [625, 98] width 51 height 36
click at [610, 94] on span "09/25/25 - 7:30 PM" at bounding box center [625, 97] width 39 height 15
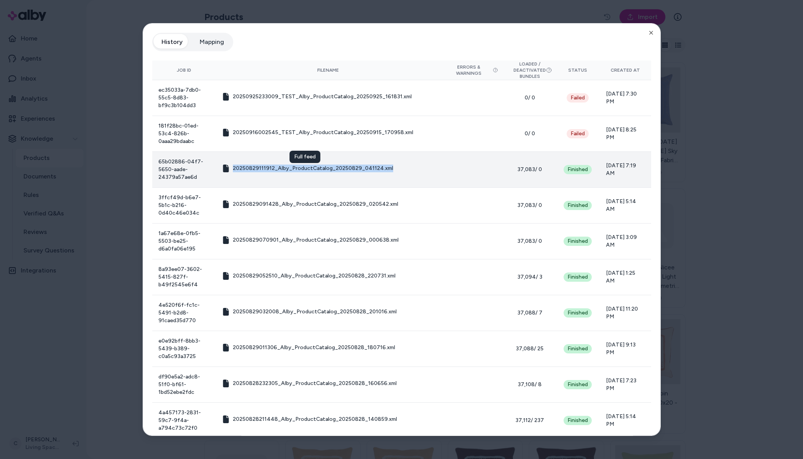
drag, startPoint x: 383, startPoint y: 168, endPoint x: 263, endPoint y: 161, distance: 119.7
click at [263, 161] on td "20250829111912_Alby_ProductCatalog_20250829_041124.xml Full feed Full feed" at bounding box center [328, 169] width 224 height 36
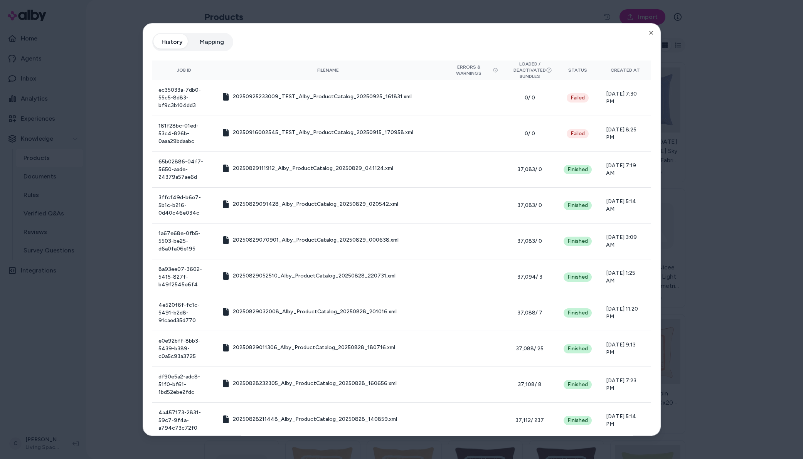
click at [740, 206] on div at bounding box center [401, 229] width 803 height 459
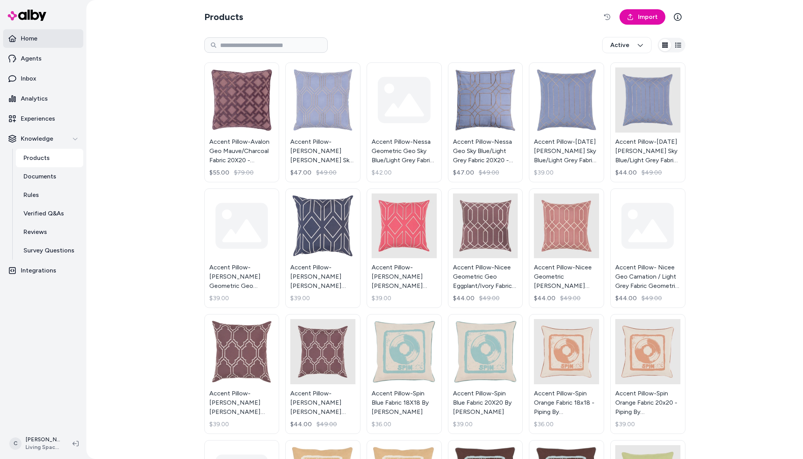
click at [35, 35] on p "Home" at bounding box center [29, 38] width 17 height 9
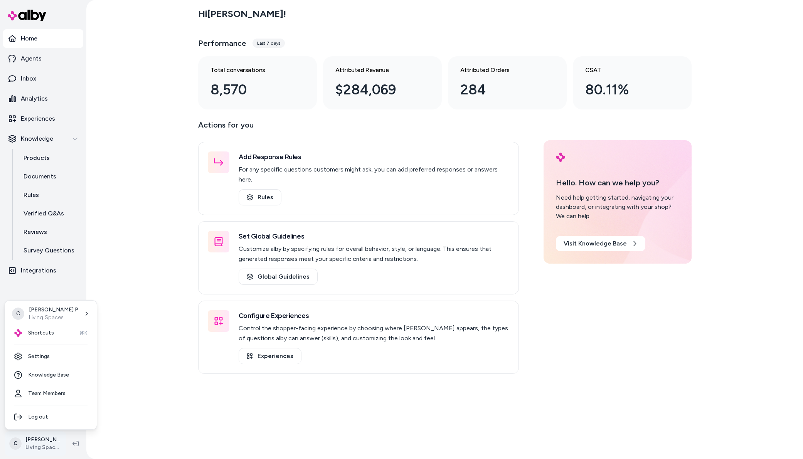
click at [45, 443] on html "Home Agents Inbox Analytics Experiences Knowledge Products Documents Rules Veri…" at bounding box center [401, 229] width 803 height 459
click at [46, 337] on div "Shortcuts ⌘K" at bounding box center [51, 333] width 86 height 18
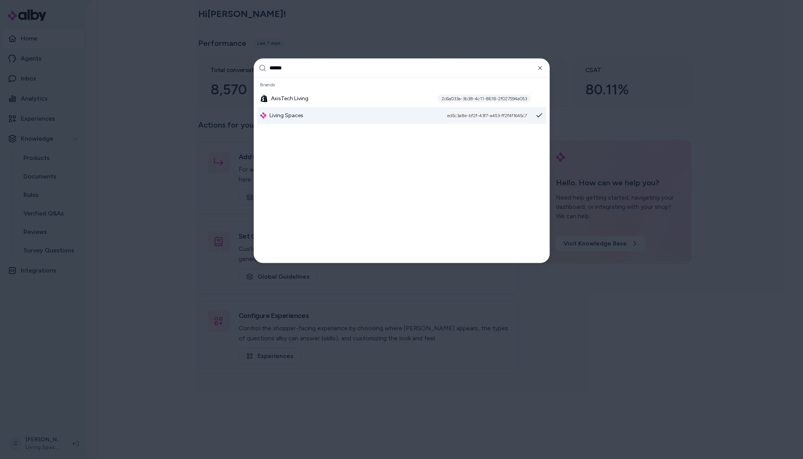
type input "******"
click at [474, 116] on div "ed5c3a8e-bf2f-43f7-a453-ff2f4f1645c7" at bounding box center [486, 115] width 87 height 8
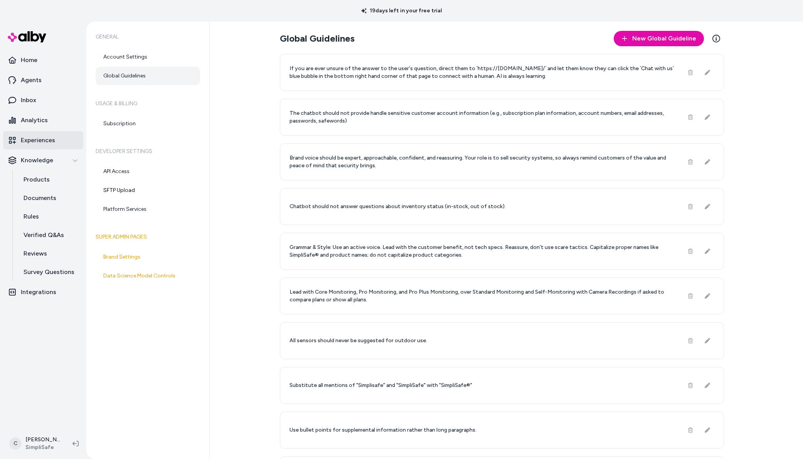
click at [39, 142] on p "Experiences" at bounding box center [38, 140] width 34 height 9
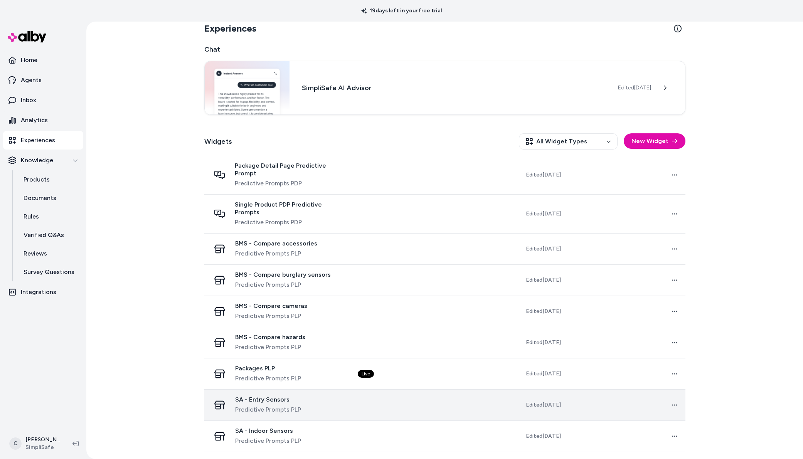
scroll to position [85, 0]
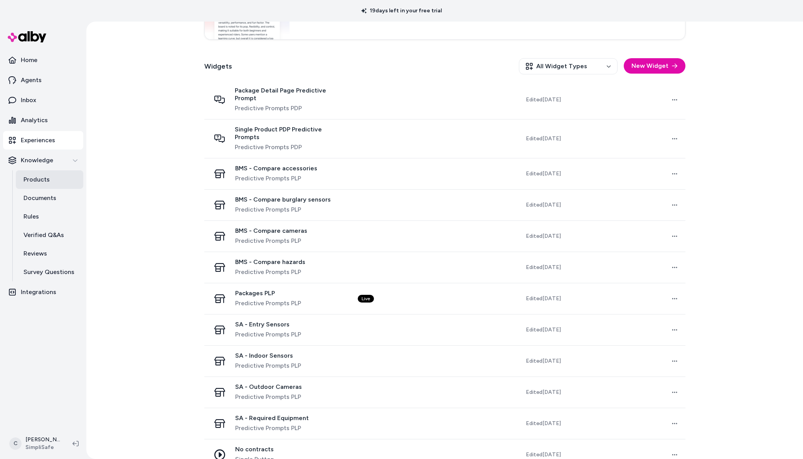
click at [60, 179] on link "Products" at bounding box center [49, 179] width 67 height 18
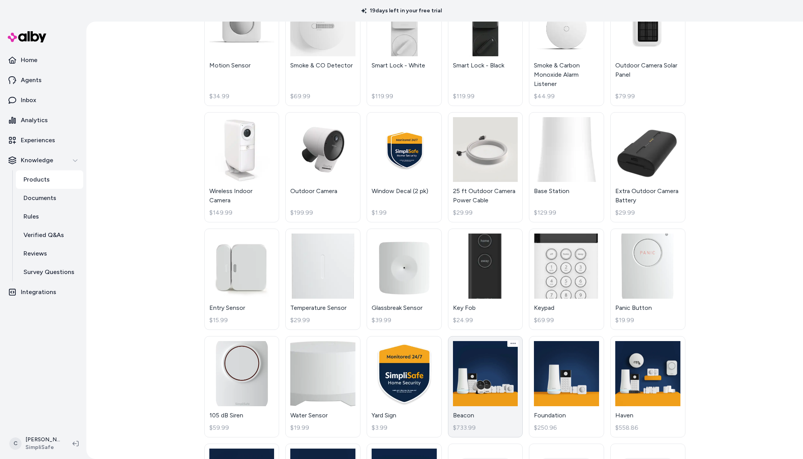
scroll to position [125, 0]
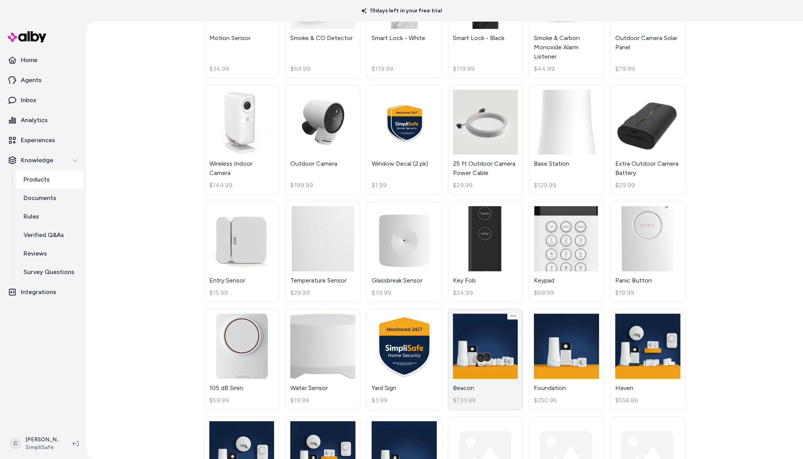
click at [489, 377] on link "Beacon $733.99" at bounding box center [485, 359] width 75 height 101
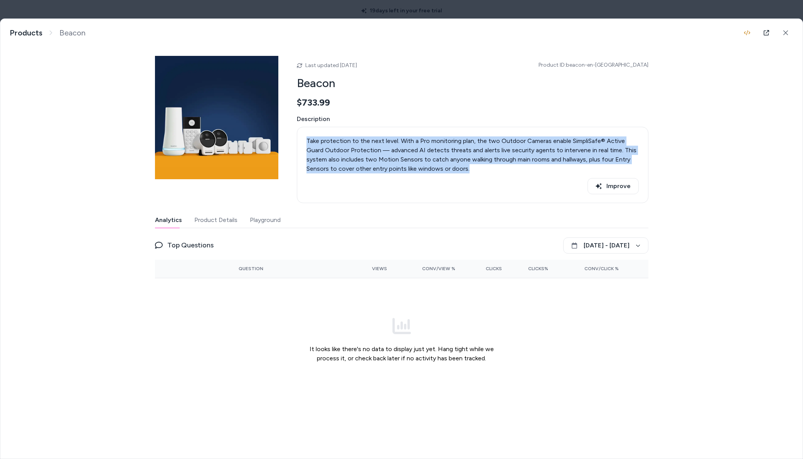
drag, startPoint x: 306, startPoint y: 138, endPoint x: 438, endPoint y: 171, distance: 135.5
click at [438, 171] on p "Take protection to the next level. With a Pro monitoring plan, the two Outdoor …" at bounding box center [472, 154] width 332 height 37
click at [227, 219] on button "Product Details" at bounding box center [215, 219] width 43 height 15
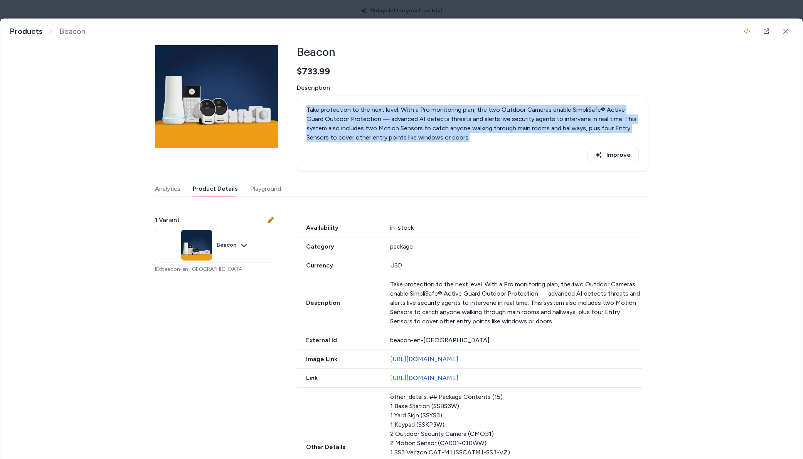
scroll to position [139, 0]
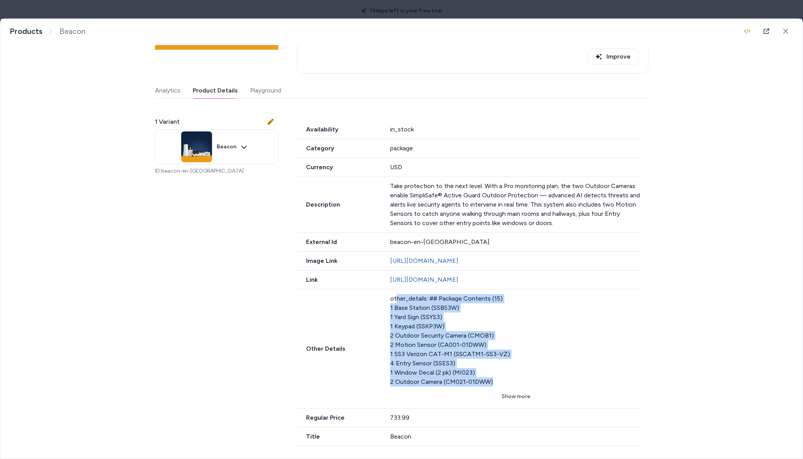
drag, startPoint x: 493, startPoint y: 381, endPoint x: 399, endPoint y: 295, distance: 127.7
click at [394, 301] on div "other_details: ## Package Contents (15) 1 Base Station (SSBS3W) 1 Yard Sign (SS…" at bounding box center [516, 340] width 252 height 92
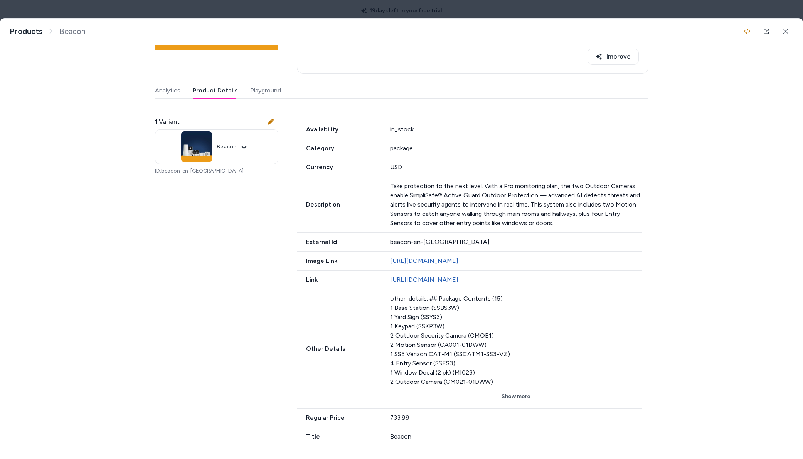
click at [344, 8] on body "19 days left in your free trial Home Agents Inbox Analytics Experiences Knowled…" at bounding box center [401, 229] width 803 height 459
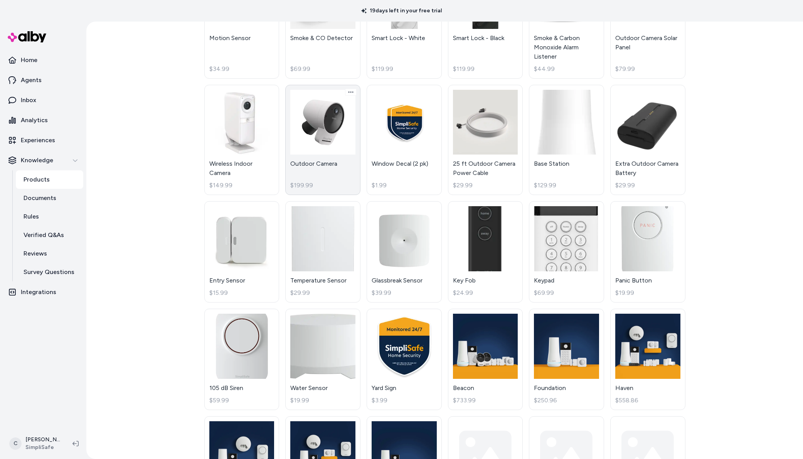
click at [325, 164] on link "Outdoor Camera $199.99" at bounding box center [322, 140] width 75 height 111
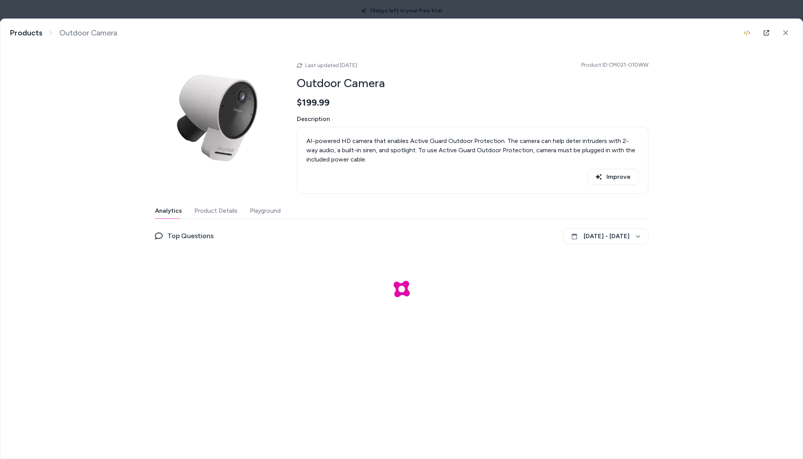
click at [260, 209] on button "Playground" at bounding box center [265, 210] width 31 height 15
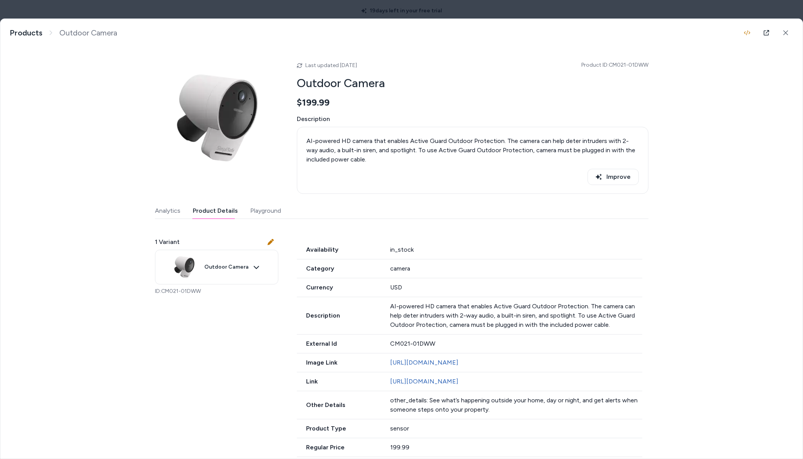
click at [221, 210] on button "Product Details" at bounding box center [215, 210] width 45 height 15
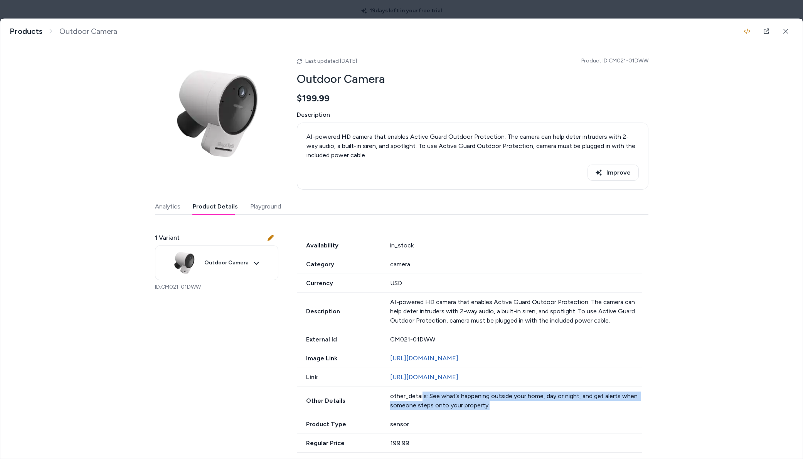
drag, startPoint x: 484, startPoint y: 417, endPoint x: 410, endPoint y: 358, distance: 94.6
click at [420, 409] on div "Other Details other_details: See what’s happening outside your home, day or nig…" at bounding box center [469, 401] width 345 height 28
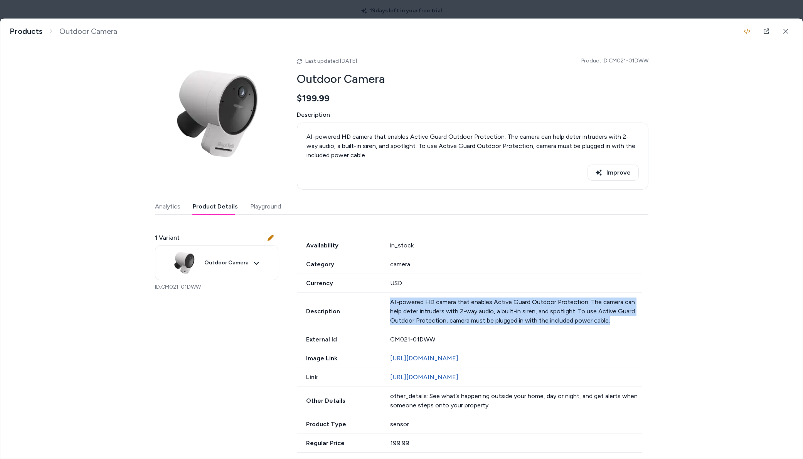
drag, startPoint x: 388, startPoint y: 299, endPoint x: 611, endPoint y: 321, distance: 223.8
click at [611, 321] on p "AI-powered HD camera that enables Active Guard Outdoor Protection. The camera c…" at bounding box center [516, 311] width 252 height 28
click at [762, 34] on link at bounding box center [765, 31] width 15 height 15
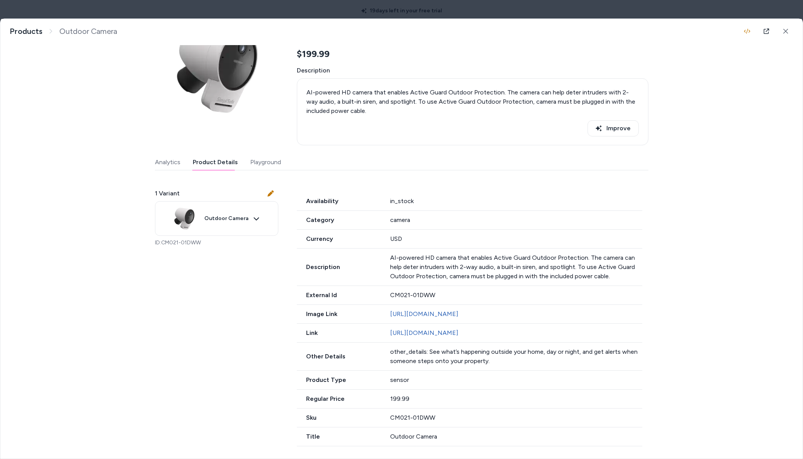
click at [716, 269] on div "Outdoor Camera AI-powered HD camera that enables Active Guard Outdoor Protectio…" at bounding box center [401, 239] width 802 height 440
drag, startPoint x: 423, startPoint y: 351, endPoint x: 385, endPoint y: 349, distance: 38.6
click at [390, 349] on div "other_details: See what’s happening outside your home, day or night, and get al…" at bounding box center [516, 356] width 252 height 18
click at [485, 361] on div "other_details: See what’s happening outside your home, day or night, and get al…" at bounding box center [516, 356] width 252 height 18
click at [430, 353] on div "other_details: See what’s happening outside your home, day or night, and get al…" at bounding box center [516, 356] width 252 height 18
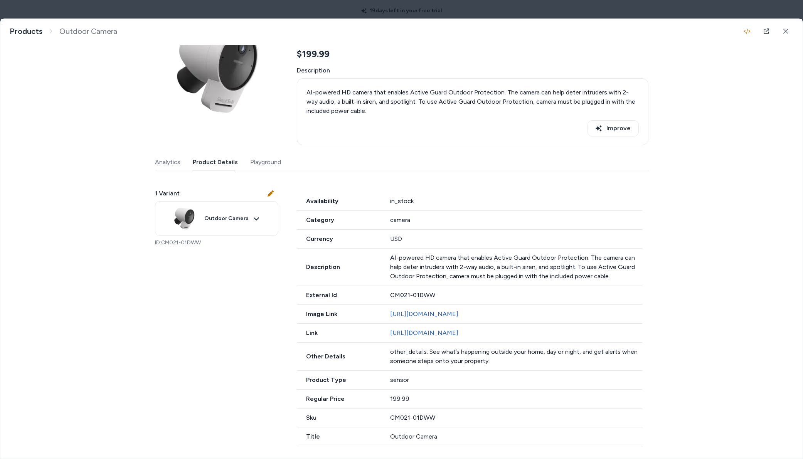
scroll to position [0, 0]
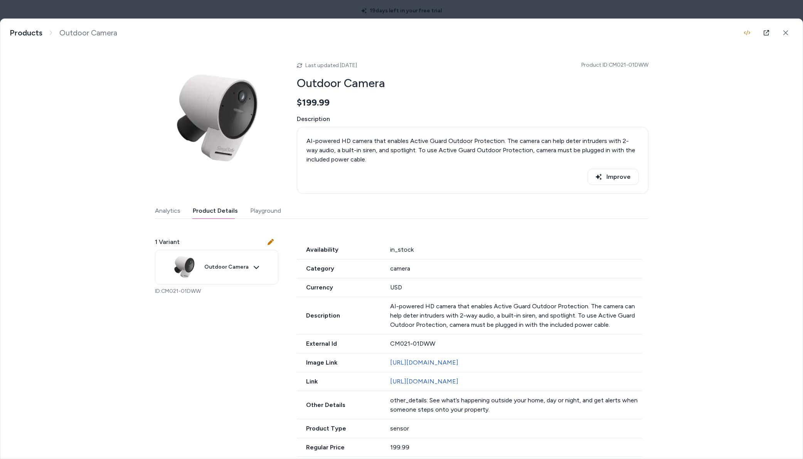
click at [119, 253] on div "Outdoor Camera AI-powered HD camera that enables Active Guard Outdoor Protectio…" at bounding box center [401, 239] width 802 height 440
click at [726, 213] on div "Outdoor Camera AI-powered HD camera that enables Active Guard Outdoor Protectio…" at bounding box center [401, 239] width 802 height 440
click at [733, 275] on div "Outdoor Camera AI-powered HD camera that enables Active Guard Outdoor Protectio…" at bounding box center [401, 239] width 802 height 440
click at [785, 33] on button at bounding box center [785, 32] width 15 height 15
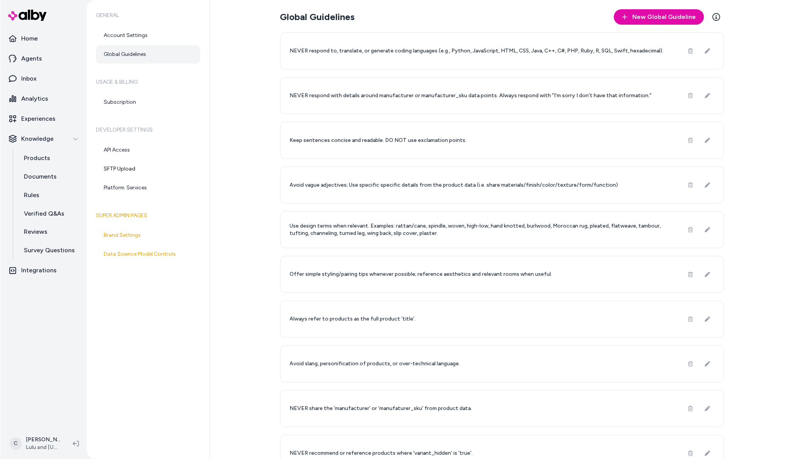
scroll to position [107, 0]
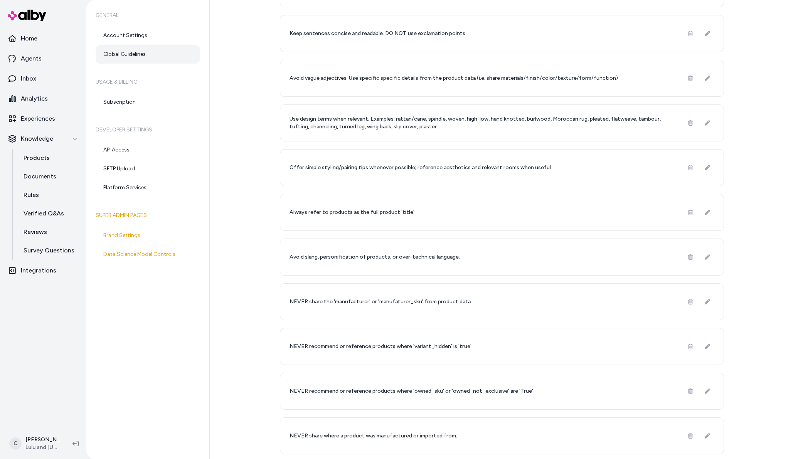
click at [782, 80] on div "Global Guidelines New Global Guideline Learn More NEVER respond to, translate, …" at bounding box center [506, 229] width 593 height 459
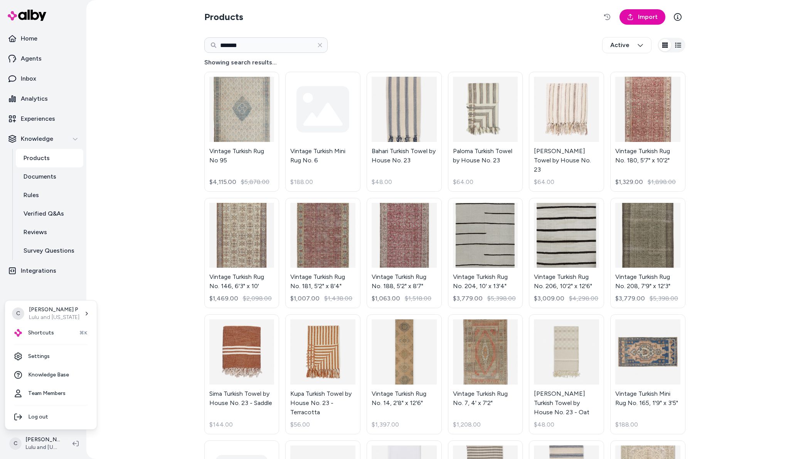
click at [122, 137] on html "Home Agents Inbox Analytics Experiences Knowledge Products Documents Rules Veri…" at bounding box center [401, 229] width 803 height 459
